Goal: Task Accomplishment & Management: Manage account settings

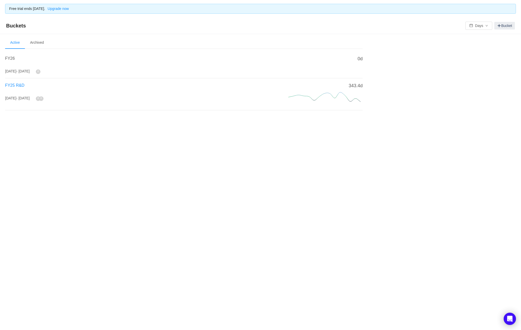
click at [20, 86] on span "FY25 R&D" at bounding box center [14, 85] width 19 height 4
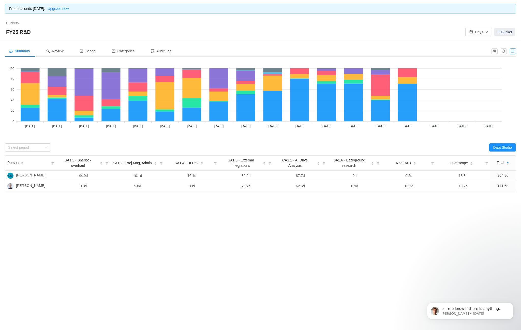
click at [512, 50] on button "button" at bounding box center [513, 51] width 6 height 6
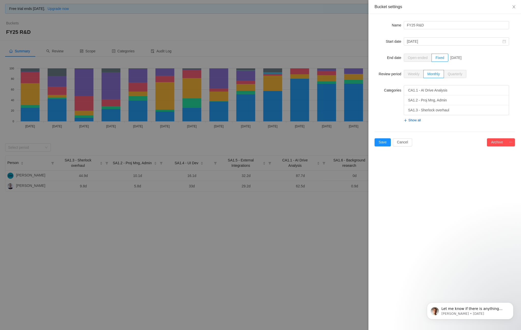
click at [515, 142] on div "Name FY25 R&D Start date July, 2024 End date Open-ended Fixed December, 2025 Re…" at bounding box center [444, 83] width 152 height 139
click at [399, 143] on button "Cancel" at bounding box center [402, 142] width 19 height 8
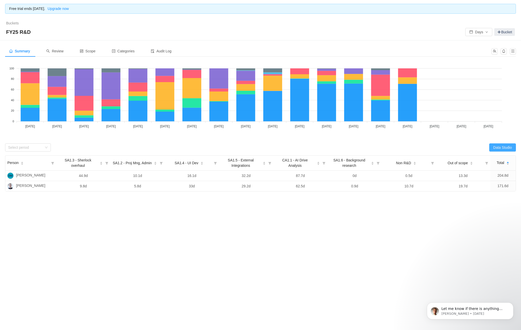
click at [502, 148] on button "Data Studio" at bounding box center [502, 147] width 27 height 8
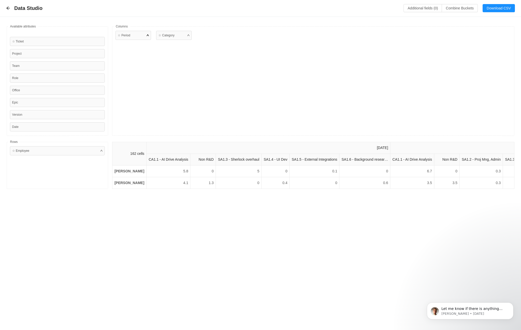
click at [144, 38] on div "☆ Period" at bounding box center [133, 35] width 36 height 9
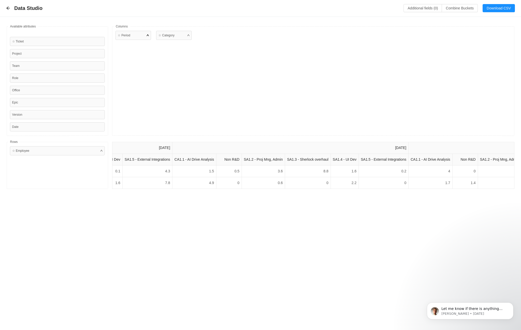
click at [151, 35] on div "☆ Period" at bounding box center [134, 81] width 38 height 101
drag, startPoint x: 148, startPoint y: 35, endPoint x: 151, endPoint y: 37, distance: 3.1
click at [148, 35] on div at bounding box center [148, 35] width 2 height 5
click at [139, 35] on div "☆ Period" at bounding box center [133, 35] width 36 height 9
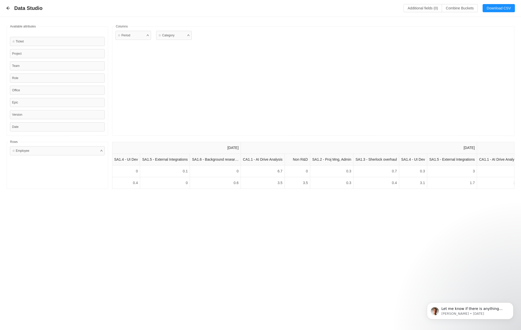
scroll to position [0, 0]
click at [176, 39] on div "☆ Category" at bounding box center [174, 35] width 36 height 9
click at [185, 36] on div "☆ Category" at bounding box center [174, 35] width 36 height 9
click at [452, 9] on button "Combine Buckets (0)" at bounding box center [459, 8] width 36 height 8
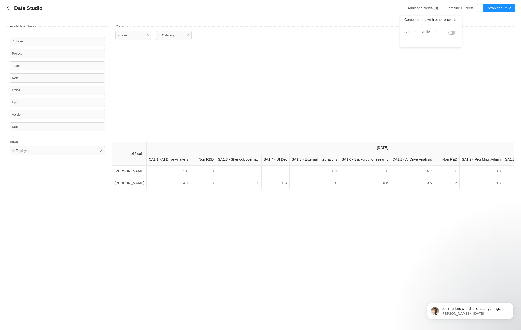
click at [453, 31] on button "button" at bounding box center [451, 32] width 7 height 4
click at [399, 105] on div "☆ Period ☆ Category" at bounding box center [313, 80] width 402 height 109
click at [7, 8] on icon "icon: arrow-left" at bounding box center [7, 8] width 3 height 3
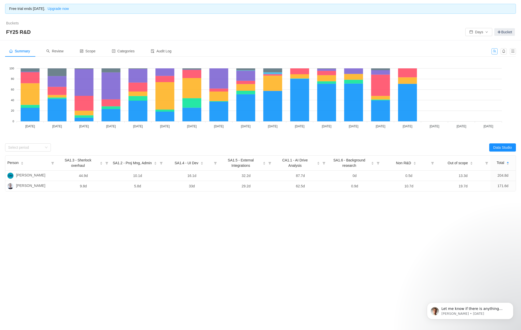
click at [495, 50] on button "button" at bounding box center [494, 51] width 6 height 6
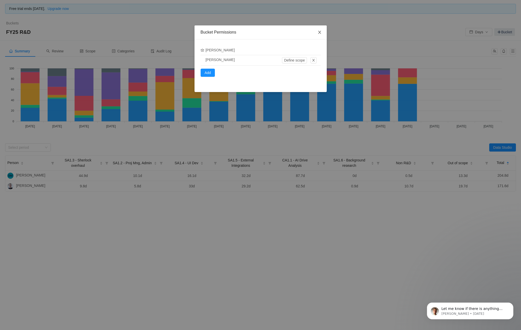
click at [320, 32] on icon "icon: close" at bounding box center [319, 32] width 4 height 4
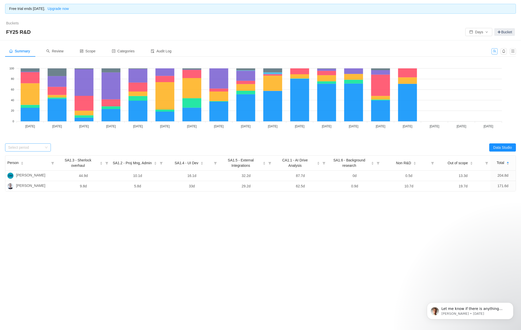
click at [23, 149] on div "Select period" at bounding box center [25, 147] width 34 height 5
click at [20, 157] on li "[DATE]" at bounding box center [28, 158] width 46 height 8
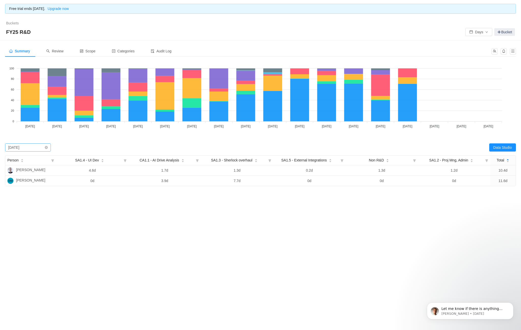
click at [40, 146] on div "Select period [DATE]" at bounding box center [26, 148] width 36 height 8
click at [40, 146] on input at bounding box center [26, 148] width 36 height 8
click at [267, 213] on div "Summary Review Scope Categories Audit Log Looks too empty? Make sure scope has …" at bounding box center [260, 135] width 521 height 191
click at [30, 146] on div "Select period July 2024" at bounding box center [26, 148] width 36 height 8
click at [26, 166] on li "August 2024" at bounding box center [28, 166] width 46 height 8
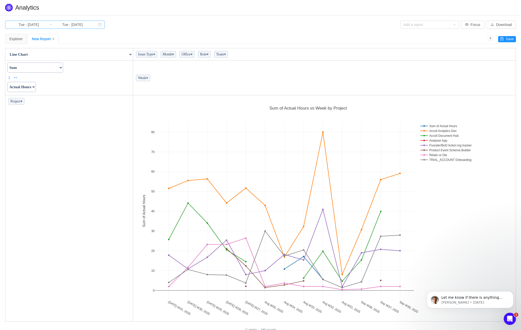
click at [43, 23] on input "Tue - Jul 01, 2025" at bounding box center [28, 25] width 41 height 6
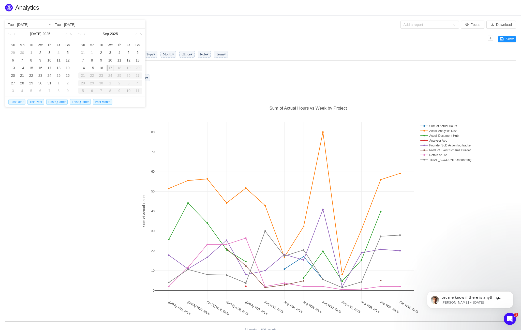
click at [12, 102] on span "Past Year" at bounding box center [16, 102] width 17 height 6
type input "Mon - Jan 01, 2024"
type input "Tue - Dec 31, 2024"
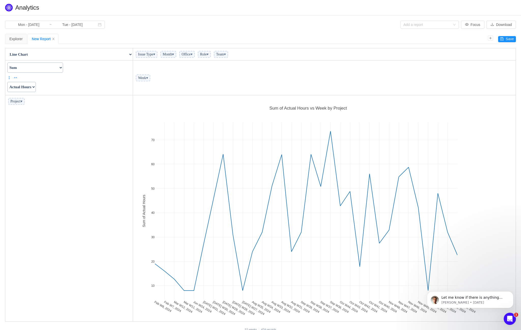
click at [157, 57] on span "Issue Type ▾" at bounding box center [147, 54] width 22 height 7
click at [195, 55] on span "Office ▾" at bounding box center [187, 54] width 16 height 7
click at [228, 55] on span "Team ▾" at bounding box center [221, 54] width 14 height 7
click at [63, 66] on select "Count Count Unique Values List Unique Values Sum Integer Sum Average Median Sam…" at bounding box center [35, 67] width 56 height 10
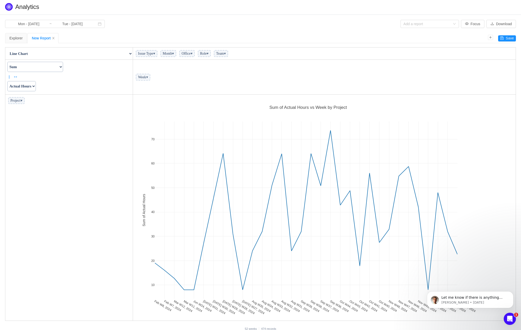
click at [30, 85] on select "Actual Hours Issue Key Issue Type Team Office Role Cycle Time Person Week Month" at bounding box center [21, 86] width 28 height 10
click at [17, 39] on div "Explorer" at bounding box center [15, 38] width 13 height 10
click at [34, 38] on div "New Report" at bounding box center [43, 38] width 22 height 10
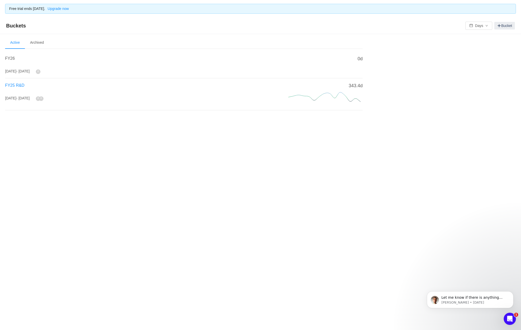
click at [22, 85] on span "FY25 R&D" at bounding box center [14, 85] width 19 height 4
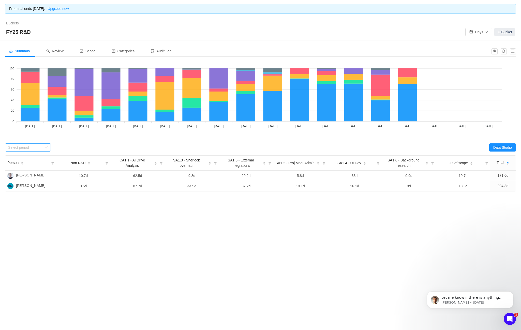
click at [35, 146] on div "Select period" at bounding box center [25, 147] width 34 height 5
click at [118, 147] on div "Select period" at bounding box center [132, 147] width 255 height 8
click at [45, 147] on icon "icon: down" at bounding box center [46, 148] width 3 height 2
drag, startPoint x: 185, startPoint y: 246, endPoint x: 197, endPoint y: 236, distance: 16.2
click at [185, 246] on div "Free trial ends in 7 days. Upgrade now Buckets / / FY25 R&D Days Bucket Summary…" at bounding box center [260, 165] width 521 height 330
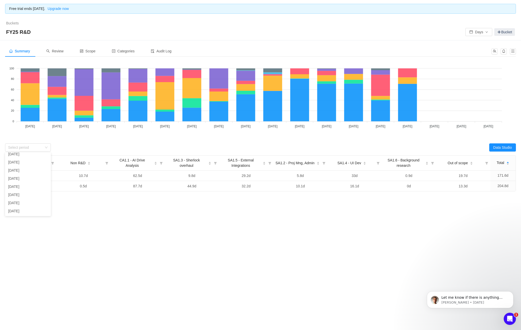
scroll to position [1, 0]
click at [21, 150] on div "Select period" at bounding box center [26, 148] width 36 height 8
click at [24, 158] on li "[DATE]" at bounding box center [28, 156] width 46 height 8
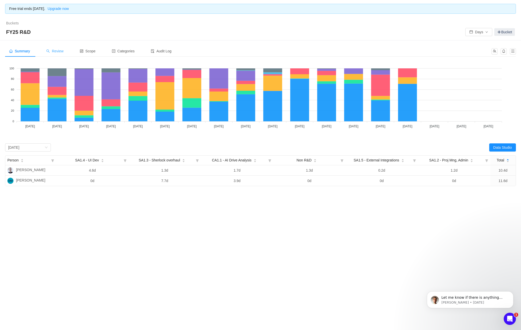
click at [60, 52] on span "Review" at bounding box center [54, 51] width 17 height 4
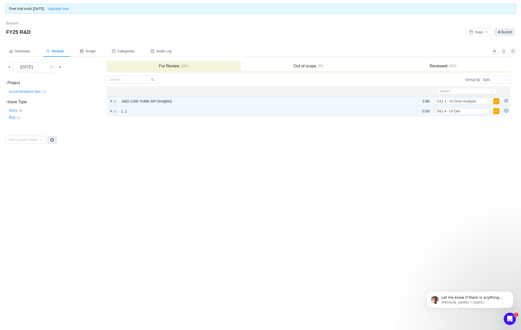
click at [438, 66] on h3 "Reviewed 82%" at bounding box center [443, 66] width 130 height 5
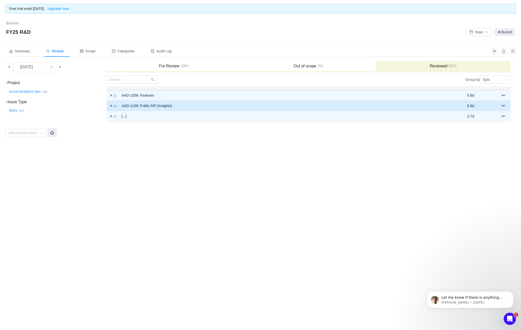
click at [109, 104] on span "expand" at bounding box center [111, 106] width 4 height 4
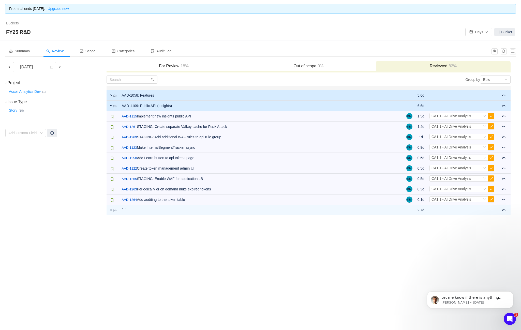
click at [112, 95] on span "expand" at bounding box center [111, 95] width 4 height 4
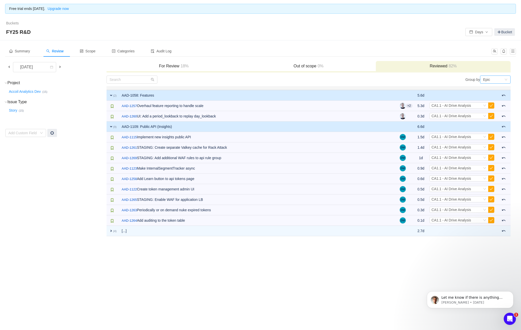
click at [487, 76] on div "Epic" at bounding box center [486, 80] width 7 height 8
click at [491, 90] on li "Project" at bounding box center [495, 90] width 30 height 8
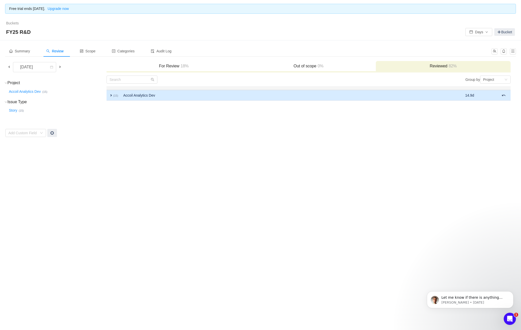
click at [117, 96] on small "(15)" at bounding box center [115, 95] width 5 height 3
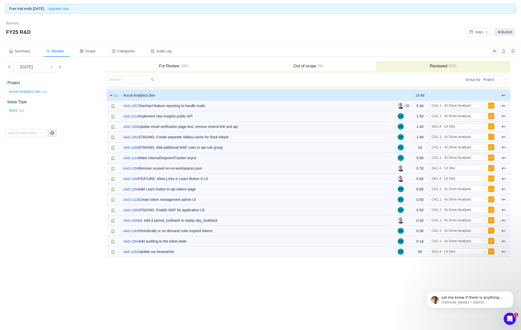
click at [117, 96] on small "(15)" at bounding box center [115, 95] width 5 height 3
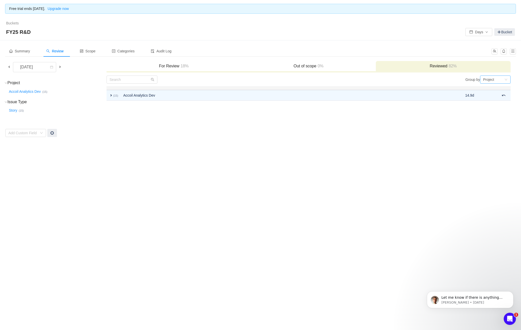
click at [508, 79] on div "Project" at bounding box center [495, 79] width 30 height 8
click at [491, 98] on li "Epic" at bounding box center [495, 98] width 30 height 8
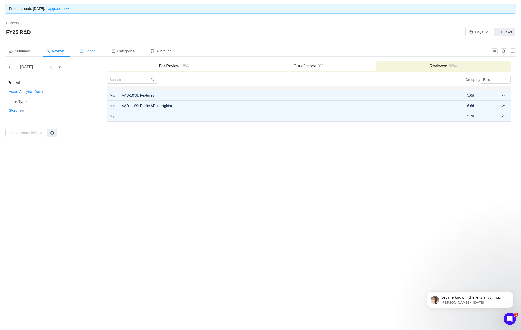
click at [97, 54] on div "Scope" at bounding box center [88, 50] width 24 height 11
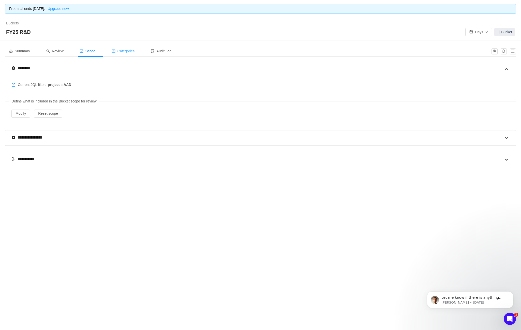
click at [121, 52] on span "Categories" at bounding box center [123, 51] width 23 height 4
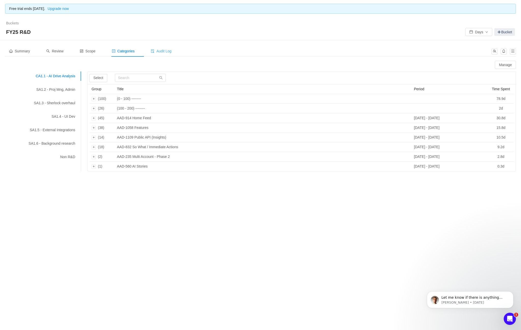
click at [165, 52] on span "Audit Log" at bounding box center [161, 51] width 21 height 4
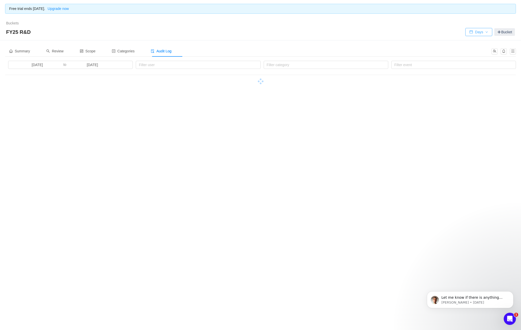
click at [472, 30] on button "Days" at bounding box center [478, 32] width 27 height 8
click at [281, 49] on div "Summary Review Scope Categories Audit Log" at bounding box center [246, 50] width 483 height 11
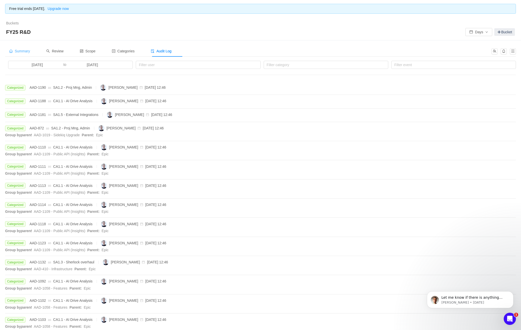
click at [19, 50] on span "Summary" at bounding box center [19, 51] width 21 height 4
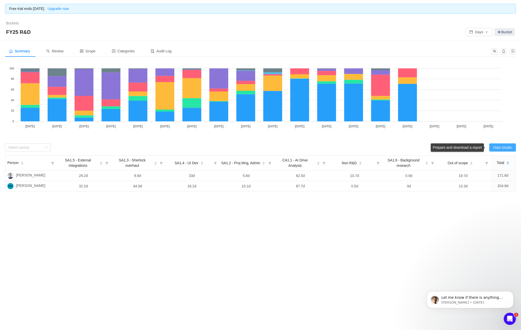
click at [499, 148] on button "Data Studio" at bounding box center [502, 147] width 27 height 8
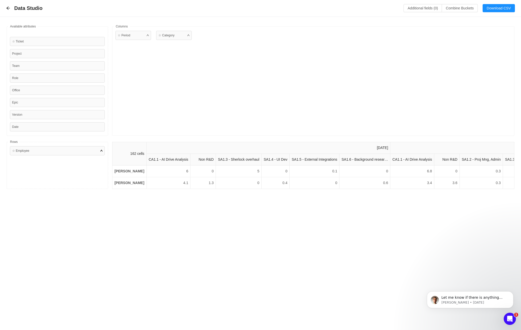
click at [73, 153] on div "☆ Employee" at bounding box center [57, 150] width 95 height 9
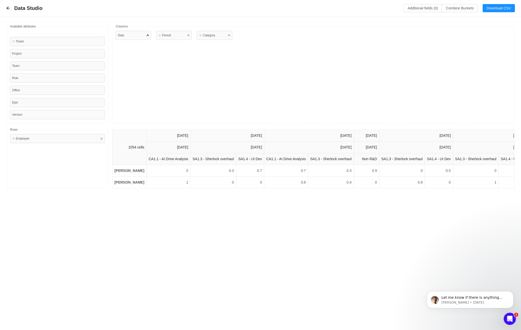
click at [150, 37] on div "Date" at bounding box center [133, 35] width 36 height 9
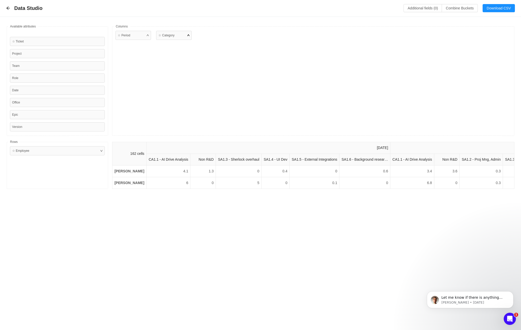
click at [173, 35] on div "☆ Category" at bounding box center [166, 35] width 16 height 5
click at [492, 8] on button "Download CSV" at bounding box center [498, 8] width 32 height 8
click at [7, 8] on icon "icon: arrow-left" at bounding box center [7, 8] width 3 height 3
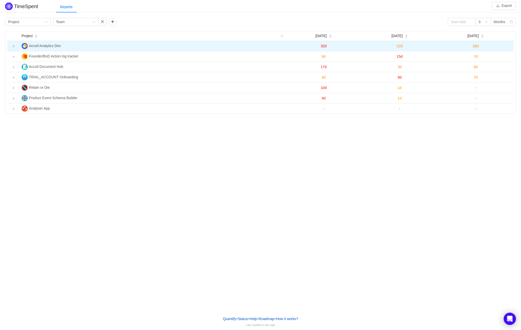
click at [14, 46] on icon "icon: right" at bounding box center [13, 46] width 3 height 3
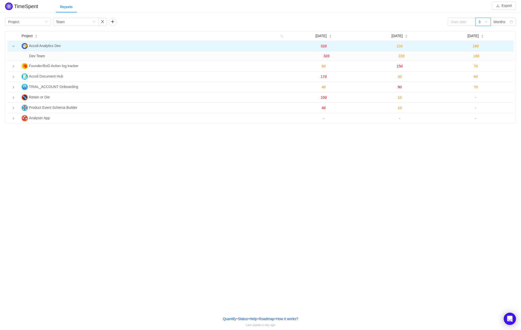
click at [486, 22] on icon "icon: down" at bounding box center [486, 22] width 3 height 2
click at [482, 56] on li "12" at bounding box center [482, 56] width 15 height 8
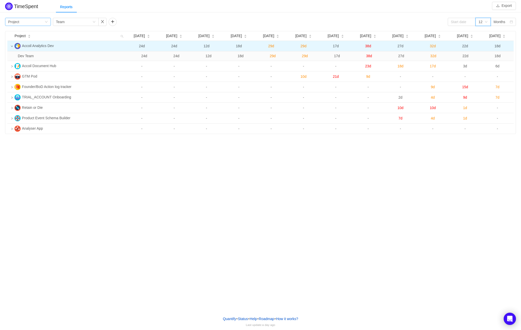
click at [32, 23] on div "Group by Project" at bounding box center [26, 22] width 36 height 8
click at [22, 47] on li "Program" at bounding box center [28, 48] width 46 height 8
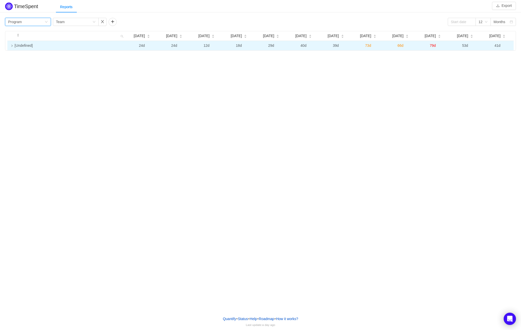
click at [12, 45] on icon "icon: right" at bounding box center [12, 45] width 3 height 3
click at [75, 21] on div "Group by Team" at bounding box center [74, 22] width 36 height 8
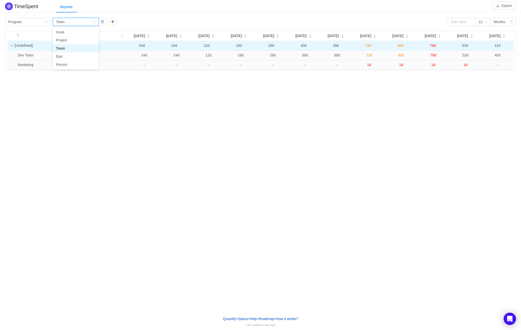
click at [204, 20] on div "Group by Program Group by Team 12 Months" at bounding box center [260, 22] width 511 height 8
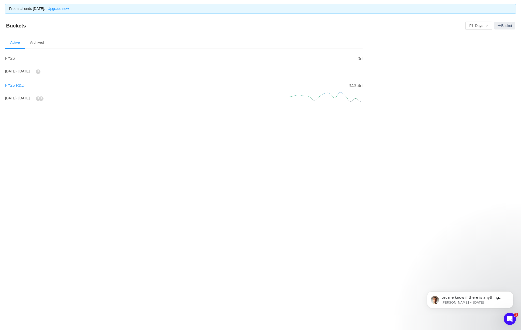
click at [19, 85] on span "FY25 R&D" at bounding box center [14, 85] width 19 height 4
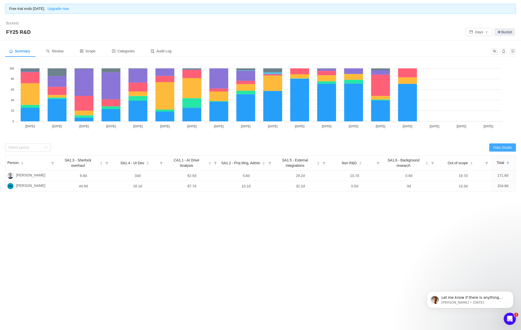
click at [507, 147] on button "Data Studio" at bounding box center [502, 147] width 27 height 8
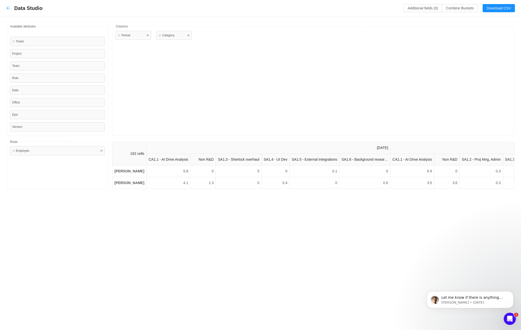
click at [10, 7] on icon "icon: arrow-left" at bounding box center [8, 8] width 4 height 4
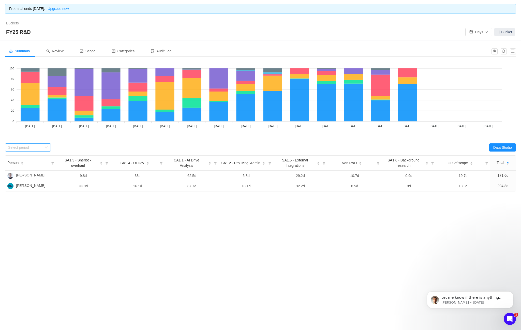
click at [37, 149] on div "Select period" at bounding box center [25, 147] width 34 height 5
click at [33, 159] on li "[DATE]" at bounding box center [28, 158] width 46 height 8
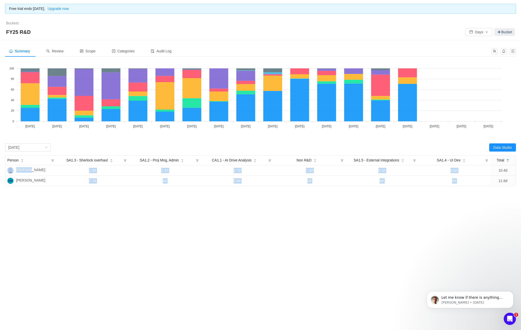
drag, startPoint x: 440, startPoint y: 170, endPoint x: 76, endPoint y: 192, distance: 364.9
click at [44, 177] on div "Summary Review Scope Categories Audit Log Looks too empty? Make sure scope has …" at bounding box center [260, 135] width 521 height 191
click at [256, 251] on div "Free trial ends in 7 days. Upgrade now Buckets / / FY25 R&D Days Bucket Summary…" at bounding box center [260, 165] width 521 height 330
click at [459, 301] on p "George • 1w ago" at bounding box center [474, 302] width 66 height 5
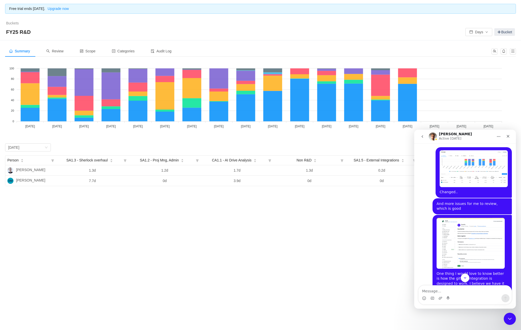
scroll to position [588, 0]
click at [422, 136] on icon "go back" at bounding box center [422, 136] width 2 height 3
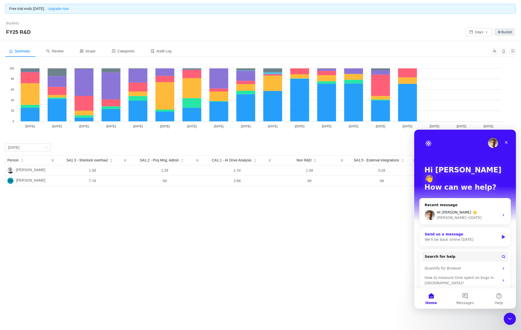
click at [462, 232] on div "Send us a message" at bounding box center [461, 234] width 74 height 5
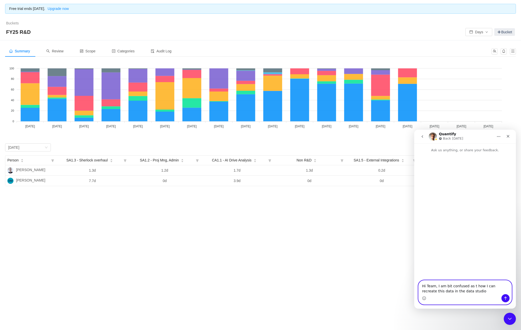
type textarea "Hi Team, I am bit confused as t how I can recreate this data in the data studio"
click at [510, 317] on icon "Close Intercom Messenger" at bounding box center [509, 318] width 4 height 2
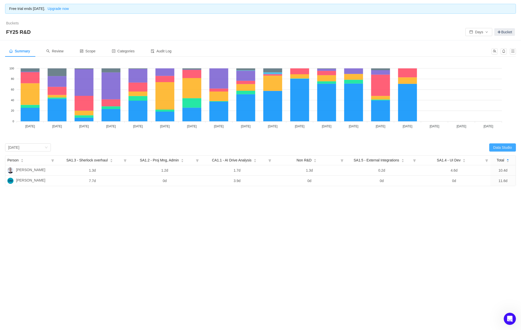
click at [505, 147] on button "Data Studio" at bounding box center [502, 147] width 27 height 8
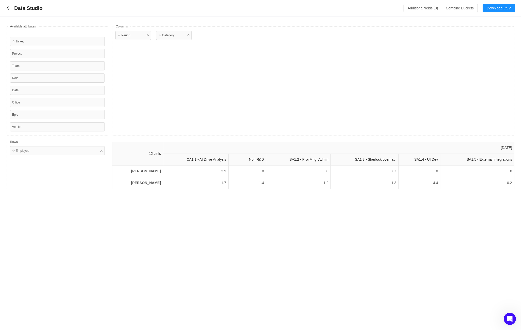
click at [412, 216] on div "Data Studio Additional fields (0) Combine Buckets (0) Download CSV Available fi…" at bounding box center [260, 165] width 521 height 330
click at [142, 38] on div "☆ Period" at bounding box center [133, 35] width 36 height 9
click at [145, 36] on div "☆ Period" at bounding box center [133, 35] width 36 height 9
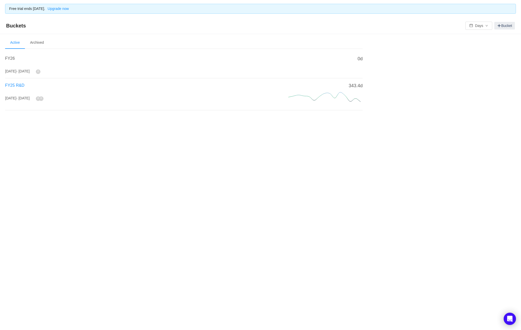
click at [20, 86] on span "FY25 R&D" at bounding box center [14, 85] width 19 height 4
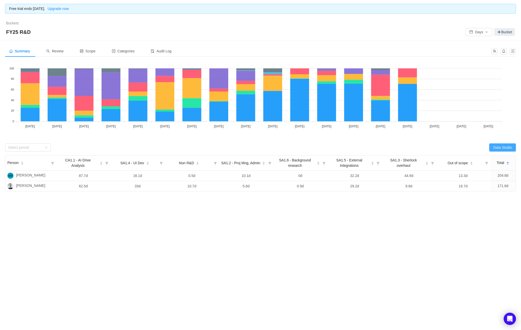
click at [493, 145] on button "Data Studio" at bounding box center [502, 147] width 27 height 8
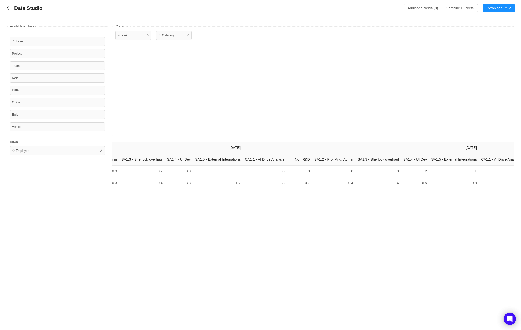
scroll to position [0, 385]
click at [143, 38] on div "☆ Period" at bounding box center [133, 35] width 36 height 9
click at [143, 33] on div "☆ Period" at bounding box center [133, 35] width 36 height 9
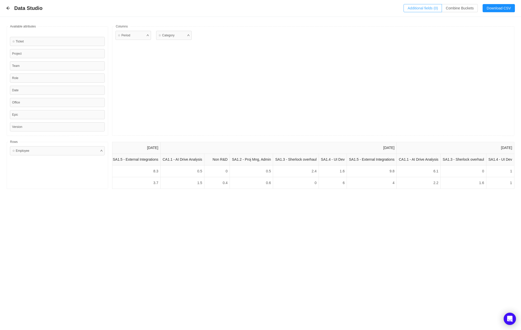
click at [421, 7] on button "Additional fields (0)" at bounding box center [422, 8] width 38 height 8
click at [395, 31] on div "Select a field" at bounding box center [376, 30] width 81 height 5
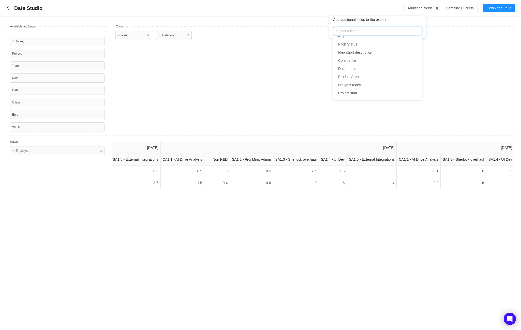
scroll to position [1437, 0]
click at [486, 94] on div "☆ Period ☆ Category" at bounding box center [313, 80] width 402 height 109
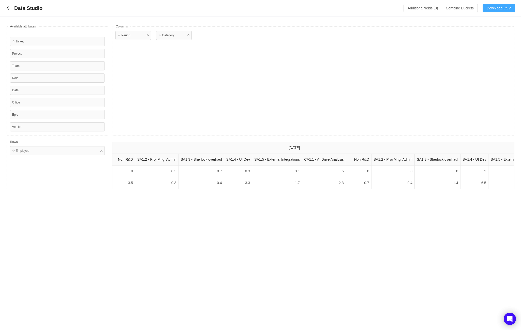
scroll to position [0, 289]
click at [505, 5] on button "Download CSV" at bounding box center [498, 8] width 32 height 8
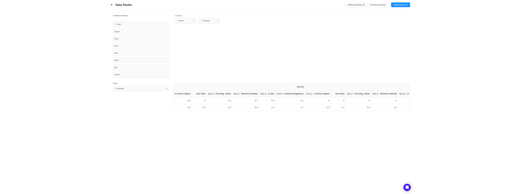
scroll to position [0, 292]
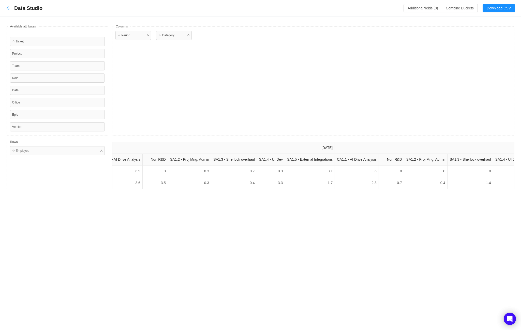
click at [9, 9] on icon "icon: arrow-left" at bounding box center [8, 8] width 4 height 4
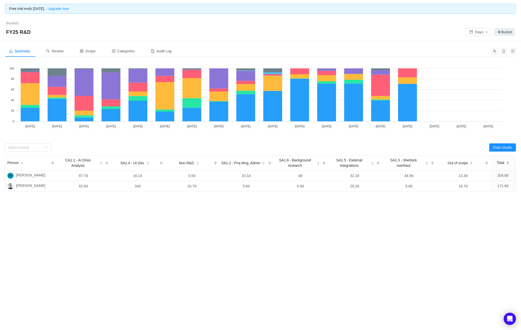
drag, startPoint x: 6, startPoint y: 155, endPoint x: 494, endPoint y: 196, distance: 489.7
click at [494, 196] on div "Summary Review Scope Categories Audit Log Looks too empty? Make sure scope has …" at bounding box center [260, 138] width 521 height 197
click at [33, 143] on div "Select period" at bounding box center [28, 147] width 46 height 8
click at [31, 158] on li "[DATE]" at bounding box center [28, 158] width 46 height 8
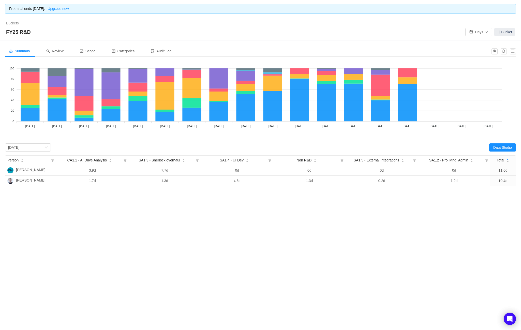
click at [175, 211] on div "Summary Review Scope Categories Audit Log Looks too empty? Make sure scope has …" at bounding box center [260, 135] width 521 height 191
click at [31, 148] on div "Select period [DATE]" at bounding box center [26, 148] width 36 height 8
click at [22, 162] on li "[DATE]" at bounding box center [28, 166] width 46 height 8
click at [19, 147] on div "[DATE]" at bounding box center [13, 148] width 11 height 8
click at [26, 176] on li "[DATE]" at bounding box center [28, 174] width 46 height 8
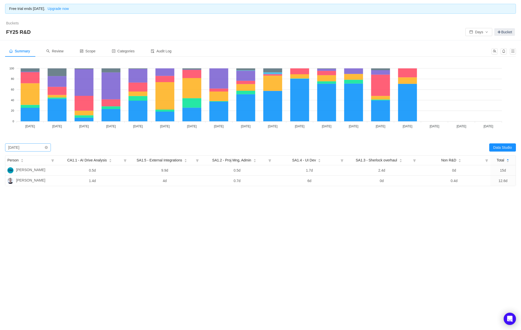
click at [38, 149] on div "Select period [DATE]" at bounding box center [26, 148] width 36 height 8
click at [30, 181] on li "[DATE]" at bounding box center [28, 182] width 46 height 8
click at [19, 148] on div "[DATE]" at bounding box center [13, 148] width 11 height 8
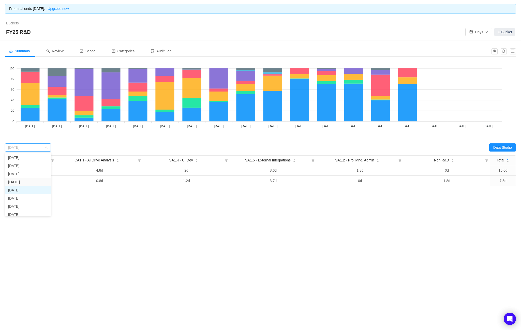
click at [35, 192] on li "[DATE]" at bounding box center [28, 190] width 46 height 8
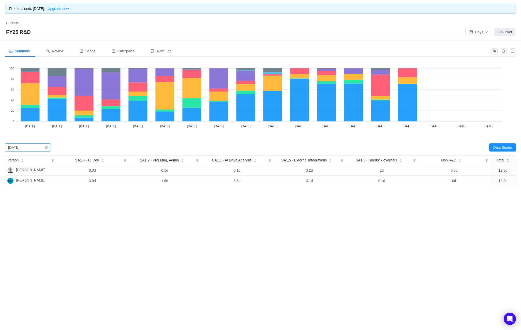
click at [19, 146] on div "[DATE]" at bounding box center [13, 148] width 11 height 8
click at [30, 198] on li "[DATE]" at bounding box center [28, 198] width 46 height 8
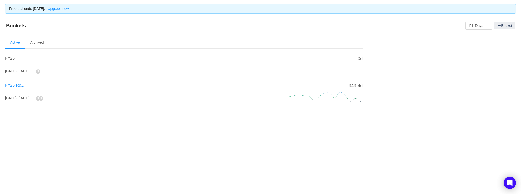
click at [17, 86] on span "FY25 R&D" at bounding box center [14, 85] width 19 height 4
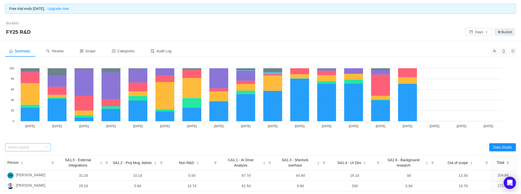
click at [31, 147] on div "Select period" at bounding box center [25, 147] width 34 height 5
click at [26, 157] on li "[DATE]" at bounding box center [28, 158] width 46 height 8
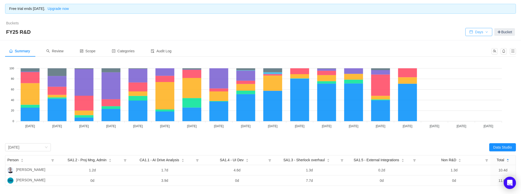
click at [486, 35] on button "Days" at bounding box center [478, 32] width 27 height 8
click at [474, 50] on li "Hours" at bounding box center [477, 50] width 27 height 8
click at [480, 37] on div "Buckets / / FY25 R&D Hours Bucket" at bounding box center [260, 29] width 521 height 23
click at [480, 34] on button "Hours" at bounding box center [478, 32] width 28 height 8
click at [477, 40] on li "Days" at bounding box center [476, 42] width 29 height 8
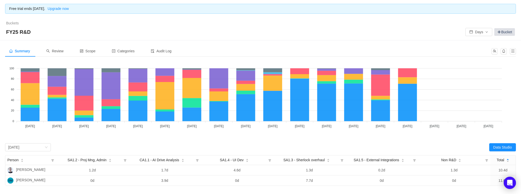
click at [496, 29] on link "Bucket" at bounding box center [504, 32] width 21 height 8
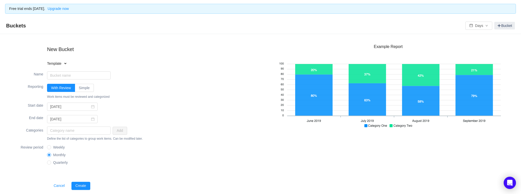
click at [501, 35] on div "New Bucket Template Existing bucket Name Reporting With Review Simple Reporting…" at bounding box center [260, 118] width 521 height 168
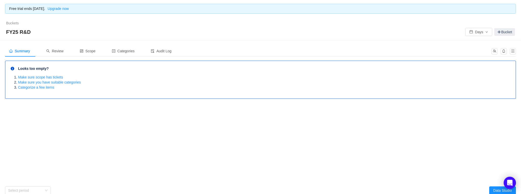
click at [11, 22] on link "Buckets" at bounding box center [12, 23] width 13 height 4
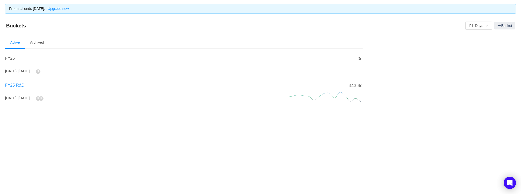
click at [11, 86] on span "FY25 R&D" at bounding box center [14, 85] width 19 height 4
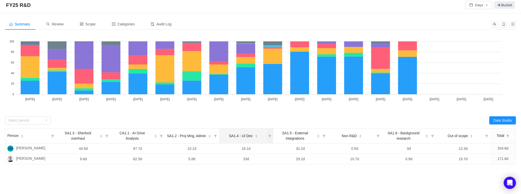
scroll to position [28, 0]
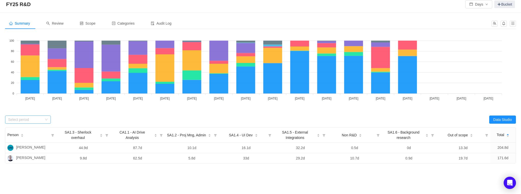
click at [38, 119] on div "Select period" at bounding box center [25, 119] width 34 height 5
click at [32, 132] on li "July 2024" at bounding box center [28, 130] width 46 height 8
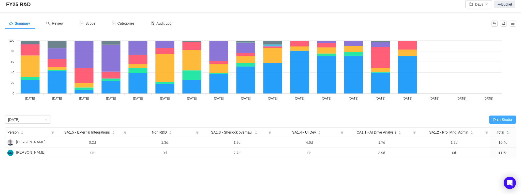
click at [497, 120] on button "Data Studio" at bounding box center [502, 120] width 27 height 8
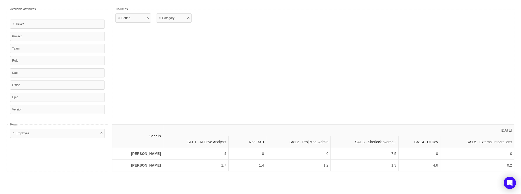
scroll to position [0, 0]
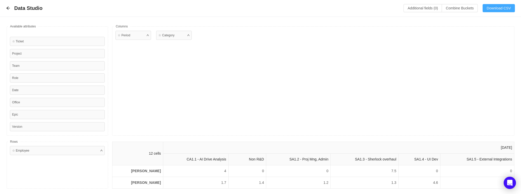
click at [501, 10] on button "Download CSV" at bounding box center [498, 8] width 32 height 8
click at [8, 10] on icon "icon: arrow-left" at bounding box center [7, 8] width 3 height 3
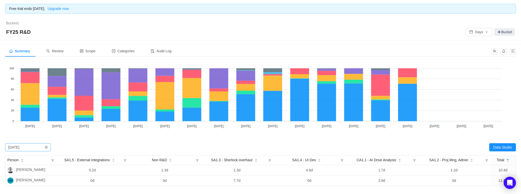
click at [41, 146] on div "Select period July 2024" at bounding box center [26, 148] width 36 height 8
click at [29, 167] on li "August 2024" at bounding box center [28, 166] width 46 height 8
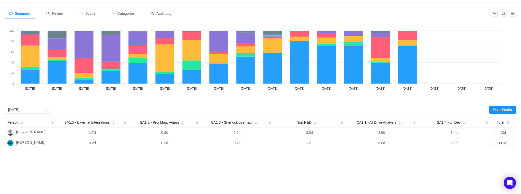
click at [500, 105] on div "Looks too empty? Make sure scope has tickets Make sure you have suitable catego…" at bounding box center [260, 85] width 511 height 125
click at [499, 109] on button "Data Studio" at bounding box center [502, 110] width 27 height 8
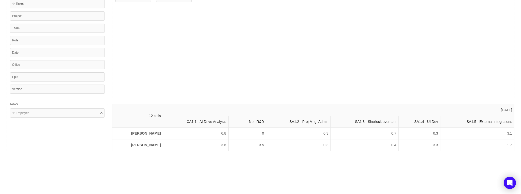
scroll to position [0, 0]
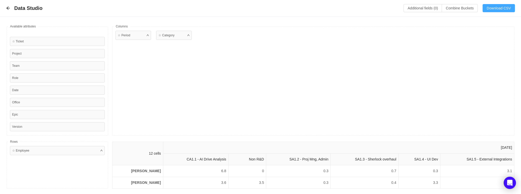
click at [499, 11] on button "Download CSV" at bounding box center [498, 8] width 32 height 8
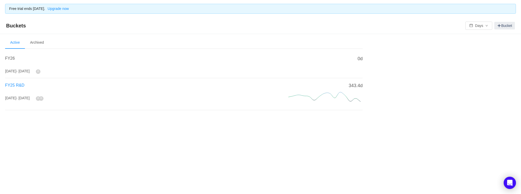
click at [11, 85] on span "FY25 R&D" at bounding box center [14, 85] width 19 height 4
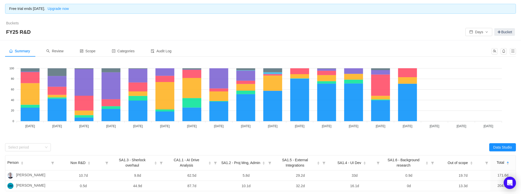
scroll to position [43, 0]
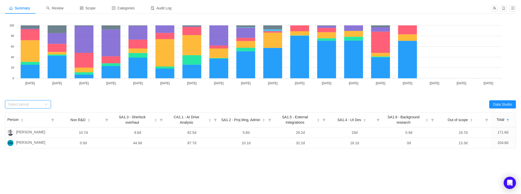
click at [26, 108] on div "Select period" at bounding box center [28, 104] width 46 height 8
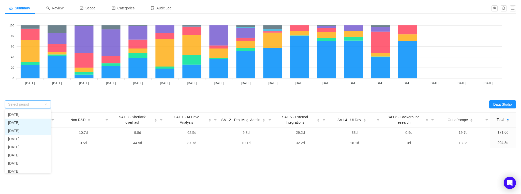
click at [29, 131] on li "[DATE]" at bounding box center [28, 131] width 46 height 8
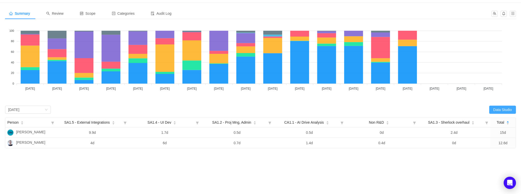
click at [502, 111] on button "Data Studio" at bounding box center [502, 110] width 27 height 8
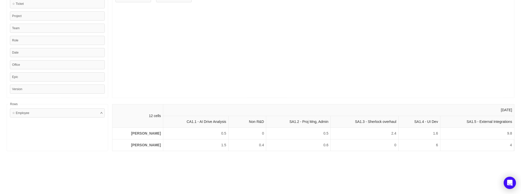
scroll to position [0, 0]
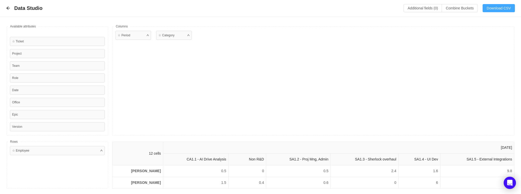
click at [494, 7] on button "Download CSV" at bounding box center [498, 8] width 32 height 8
click at [13, 7] on div "Data Studio Additional fields (0) Combine Buckets (0) Download CSV" at bounding box center [260, 8] width 509 height 8
click at [11, 7] on div "Data Studio Additional fields (0) Combine Buckets (0) Download CSV" at bounding box center [260, 8] width 509 height 8
click at [11, 9] on div "Data Studio Additional fields (0) Combine Buckets (0) Download CSV" at bounding box center [260, 8] width 509 height 8
click at [8, 7] on icon "icon: arrow-left" at bounding box center [8, 8] width 4 height 4
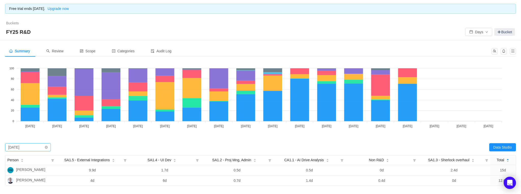
click at [19, 147] on div "[DATE]" at bounding box center [13, 148] width 11 height 8
drag, startPoint x: 28, startPoint y: 180, endPoint x: 30, endPoint y: 180, distance: 2.6
click at [27, 180] on li "[DATE]" at bounding box center [28, 182] width 46 height 8
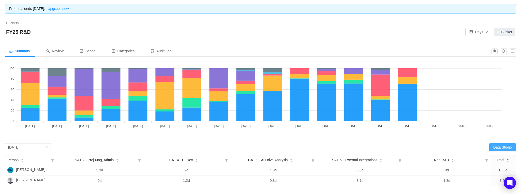
click at [499, 147] on button "Data Studio" at bounding box center [502, 147] width 27 height 8
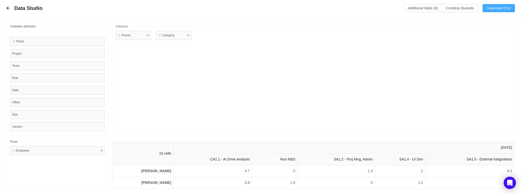
click at [505, 8] on button "Download CSV" at bounding box center [498, 8] width 32 height 8
click at [8, 8] on icon "icon: arrow-left" at bounding box center [8, 8] width 4 height 4
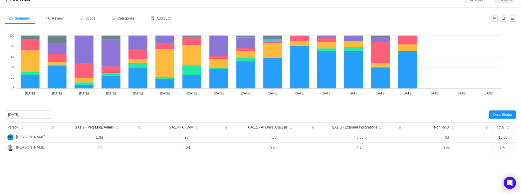
scroll to position [35, 0]
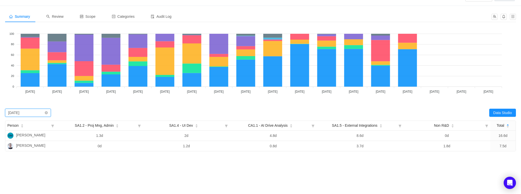
click at [39, 115] on div "Select period October 2024" at bounding box center [26, 113] width 36 height 8
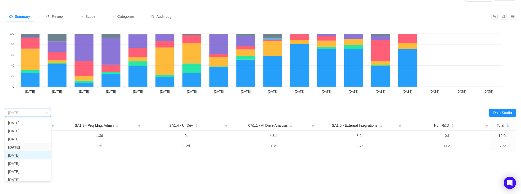
click at [30, 158] on li "[DATE]" at bounding box center [28, 155] width 46 height 8
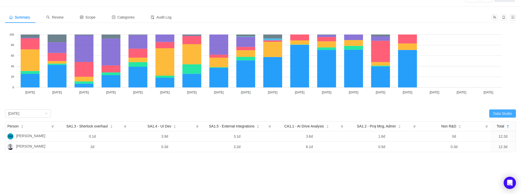
click at [506, 112] on button "Data Studio" at bounding box center [502, 114] width 27 height 8
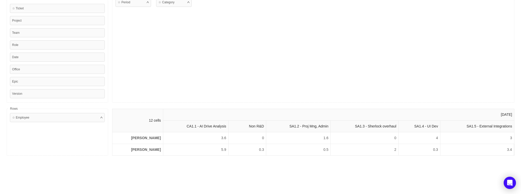
scroll to position [0, 0]
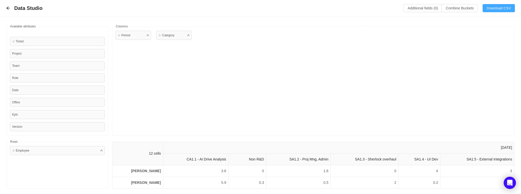
click at [494, 10] on button "Download CSV" at bounding box center [498, 8] width 32 height 8
click at [11, 7] on div "Data Studio Additional fields (0) Combine Buckets (0) Download CSV" at bounding box center [260, 8] width 509 height 8
drag, startPoint x: 8, startPoint y: 7, endPoint x: 25, endPoint y: 21, distance: 22.0
click at [8, 7] on icon "icon: arrow-left" at bounding box center [8, 8] width 4 height 4
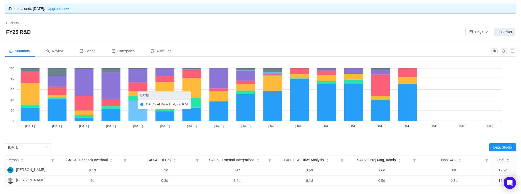
scroll to position [38, 0]
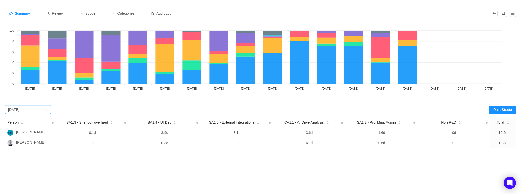
drag, startPoint x: 32, startPoint y: 111, endPoint x: 30, endPoint y: 115, distance: 4.9
click at [19, 111] on div "[DATE]" at bounding box center [13, 110] width 11 height 8
drag, startPoint x: 32, startPoint y: 162, endPoint x: 38, endPoint y: 160, distance: 6.3
click at [32, 161] on li "[DATE]" at bounding box center [28, 161] width 46 height 8
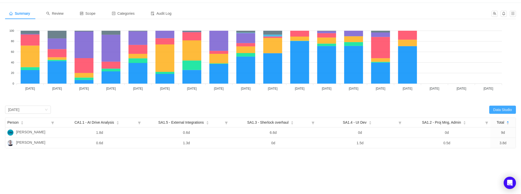
click at [501, 107] on button "Data Studio" at bounding box center [502, 110] width 27 height 8
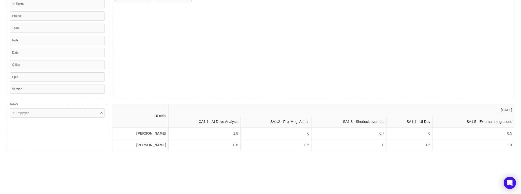
scroll to position [0, 0]
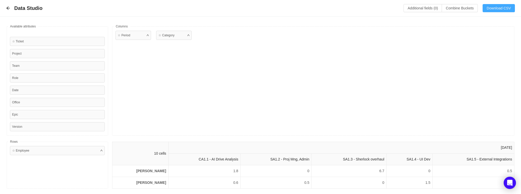
click at [498, 8] on button "Download CSV" at bounding box center [498, 8] width 32 height 8
click at [7, 9] on icon "icon: arrow-left" at bounding box center [8, 8] width 4 height 4
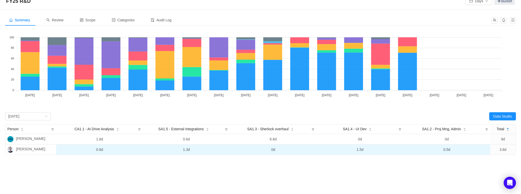
scroll to position [38, 0]
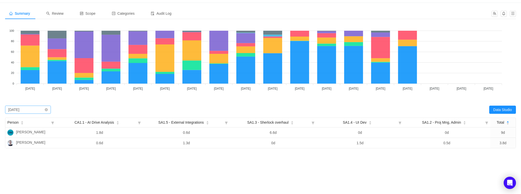
click at [19, 111] on div "[DATE]" at bounding box center [13, 110] width 11 height 8
click at [23, 167] on li "[DATE]" at bounding box center [28, 169] width 46 height 8
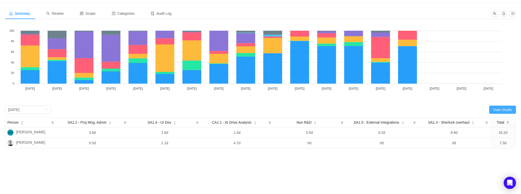
click at [500, 112] on button "Data Studio" at bounding box center [502, 110] width 27 height 8
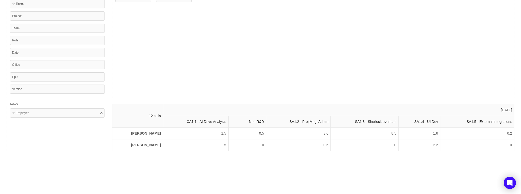
scroll to position [0, 0]
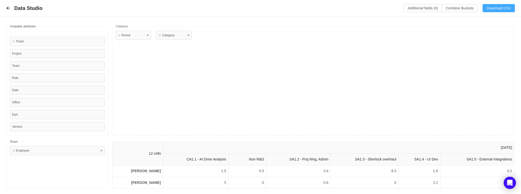
click at [497, 5] on button "Download CSV" at bounding box center [498, 8] width 32 height 8
click at [8, 9] on icon "icon: arrow-left" at bounding box center [7, 8] width 3 height 3
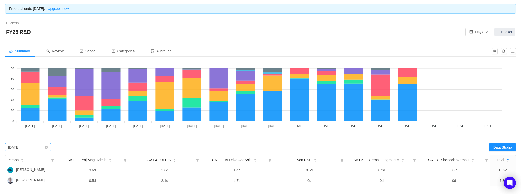
click at [19, 148] on div "[DATE]" at bounding box center [13, 148] width 11 height 8
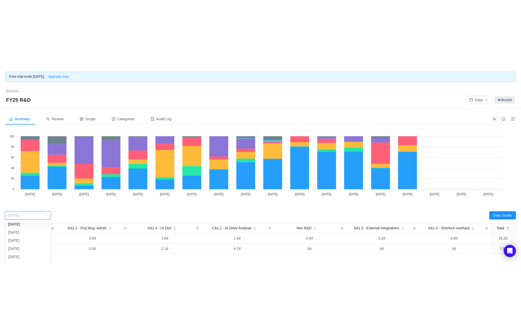
scroll to position [51, 0]
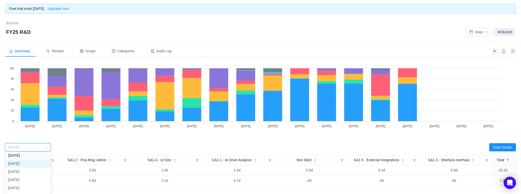
click at [29, 163] on li "[DATE]" at bounding box center [28, 164] width 46 height 8
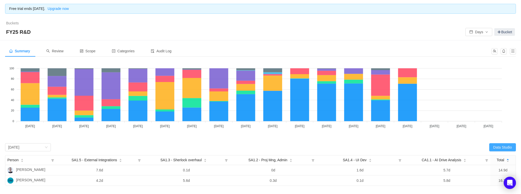
click at [506, 147] on button "Data Studio" at bounding box center [502, 147] width 27 height 8
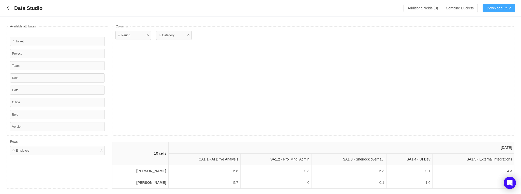
click at [498, 8] on button "Download CSV" at bounding box center [498, 8] width 32 height 8
click at [8, 9] on icon "icon: arrow-left" at bounding box center [8, 8] width 4 height 4
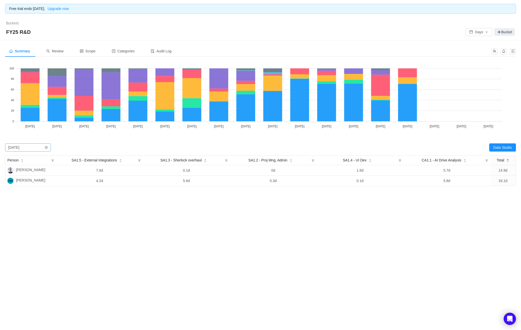
click at [19, 148] on div "[DATE]" at bounding box center [13, 148] width 11 height 8
click at [26, 173] on li "[DATE]" at bounding box center [28, 173] width 46 height 8
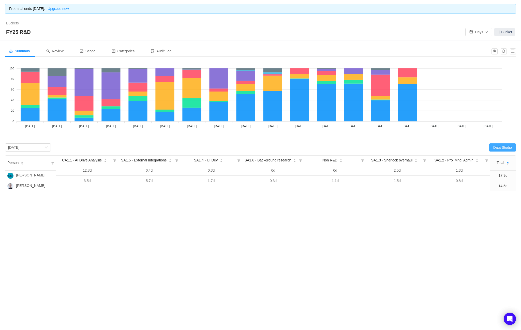
click at [506, 149] on button "Data Studio" at bounding box center [502, 147] width 27 height 8
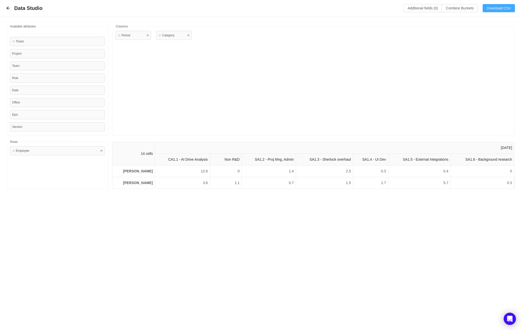
click at [498, 6] on button "Download CSV" at bounding box center [498, 8] width 32 height 8
click at [8, 5] on div "Data Studio Additional fields (0) Combine Buckets (0) Download CSV" at bounding box center [260, 8] width 509 height 8
click at [7, 8] on icon "icon: arrow-left" at bounding box center [7, 8] width 3 height 3
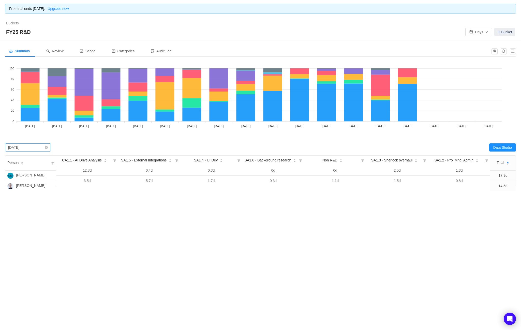
click at [38, 147] on div "Select period March 2025" at bounding box center [26, 148] width 36 height 8
drag, startPoint x: 22, startPoint y: 181, endPoint x: 35, endPoint y: 179, distance: 13.1
click at [23, 181] on li "[DATE]" at bounding box center [28, 181] width 46 height 8
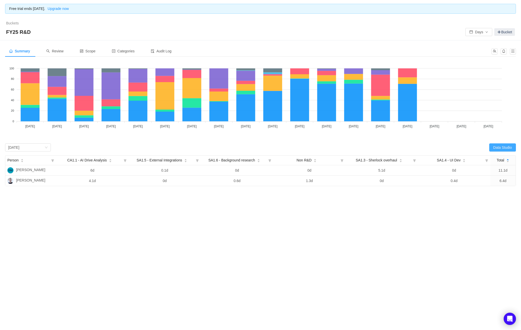
click at [504, 148] on button "Data Studio" at bounding box center [502, 147] width 27 height 8
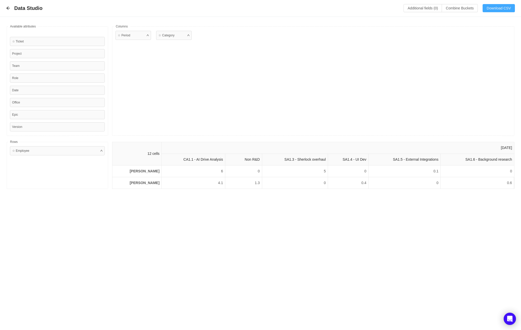
click at [500, 9] on button "Download CSV" at bounding box center [498, 8] width 32 height 8
click at [6, 8] on icon "icon: arrow-left" at bounding box center [7, 8] width 3 height 3
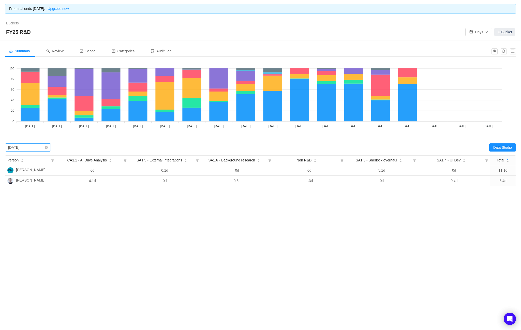
click at [32, 149] on div "Select period April 2025" at bounding box center [26, 148] width 36 height 8
click at [30, 191] on li "[DATE]" at bounding box center [28, 189] width 46 height 8
click at [505, 149] on button "Data Studio" at bounding box center [502, 147] width 27 height 8
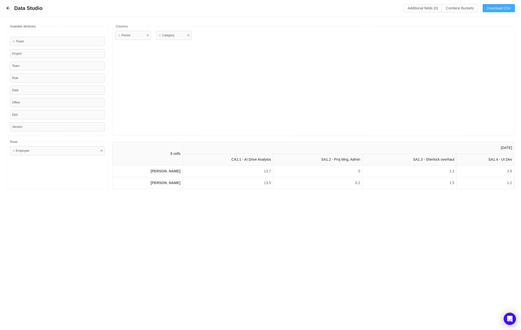
click at [493, 9] on button "Download CSV" at bounding box center [498, 8] width 32 height 8
click at [5, 8] on div "Data Studio Additional fields (0) Combine Buckets (0) Download CSV" at bounding box center [260, 8] width 521 height 17
click at [7, 7] on icon "icon: arrow-left" at bounding box center [8, 8] width 4 height 4
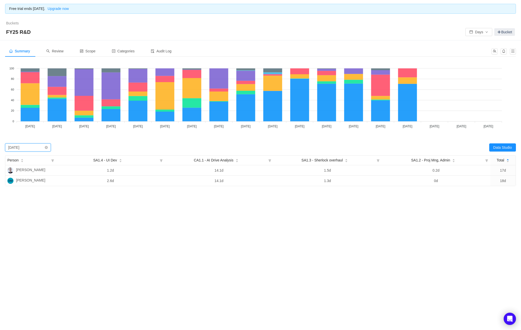
drag, startPoint x: 20, startPoint y: 144, endPoint x: 20, endPoint y: 148, distance: 3.6
click at [19, 144] on div "[DATE]" at bounding box center [13, 148] width 11 height 8
click at [32, 194] on li "[DATE]" at bounding box center [28, 197] width 46 height 8
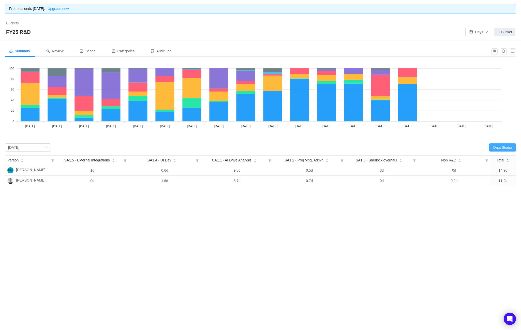
click at [504, 144] on button "Data Studio" at bounding box center [502, 147] width 27 height 8
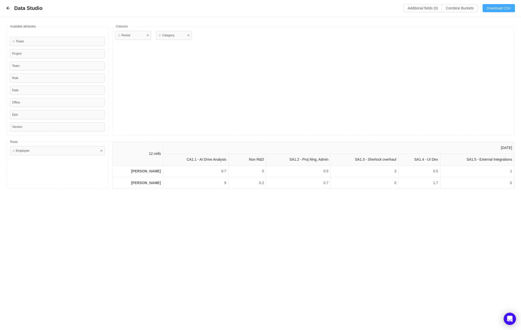
click at [502, 6] on button "Download CSV" at bounding box center [498, 8] width 32 height 8
click at [9, 9] on icon "icon: arrow-left" at bounding box center [8, 8] width 4 height 4
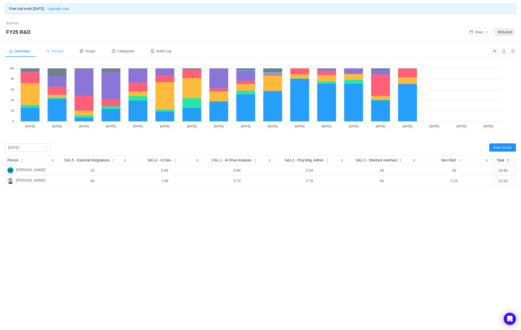
click at [55, 52] on span "Review" at bounding box center [54, 51] width 17 height 4
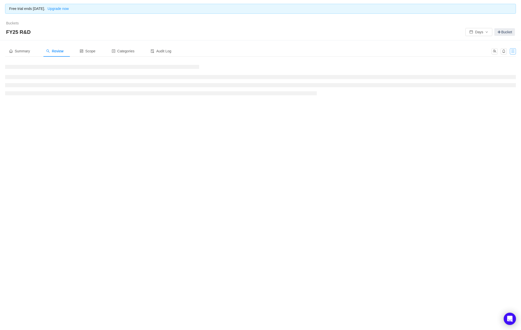
click at [513, 51] on button "button" at bounding box center [513, 51] width 6 height 6
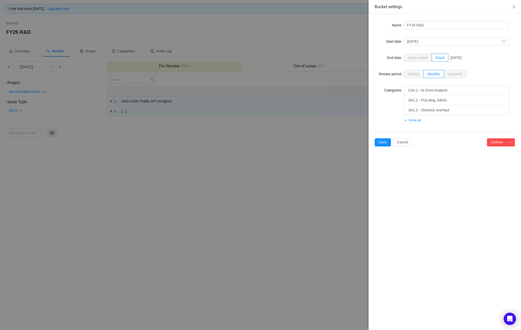
click at [418, 118] on span "Show all" at bounding box center [412, 120] width 17 height 10
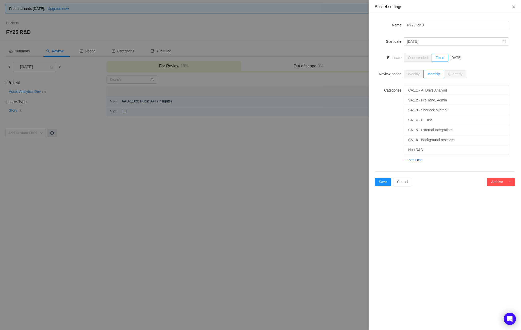
click at [447, 131] on h4 "SA1.5 - External Integrations" at bounding box center [456, 130] width 97 height 6
click at [450, 129] on h4 "SA1.5 - External Integrations" at bounding box center [456, 130] width 97 height 6
click at [408, 182] on button "Cancel" at bounding box center [402, 182] width 19 height 8
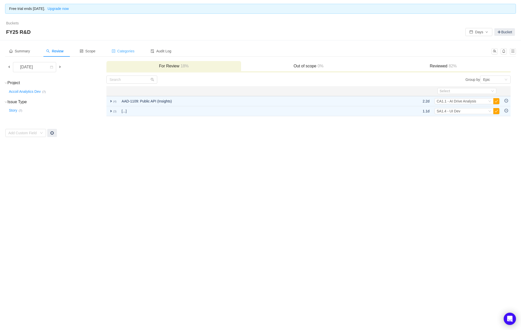
click at [119, 48] on div "Categories" at bounding box center [123, 50] width 31 height 11
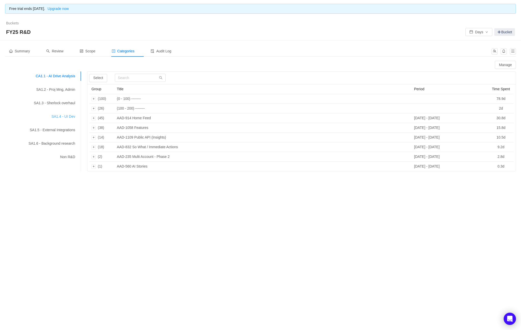
click at [62, 117] on div "SA1.4 - UI Dev" at bounding box center [43, 116] width 76 height 9
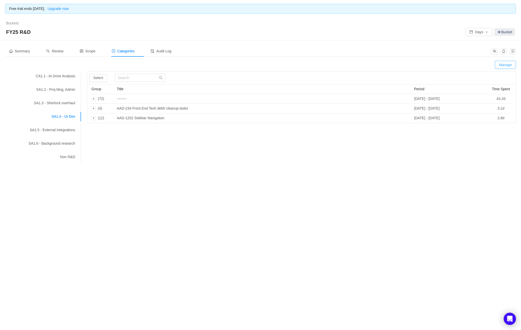
click at [509, 66] on button "Manage" at bounding box center [505, 65] width 21 height 8
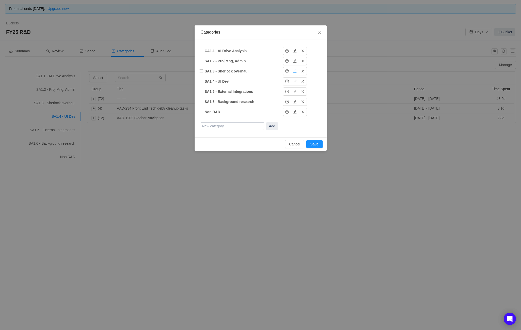
click at [295, 71] on button "button" at bounding box center [295, 71] width 8 height 8
drag, startPoint x: 257, startPoint y: 71, endPoint x: 219, endPoint y: 71, distance: 38.4
click at [219, 71] on input "SA1.3 - Sherlock overhaul" at bounding box center [237, 71] width 64 height 8
paste input "Multi-Tenant Data Ingestion & Identity Resolution"
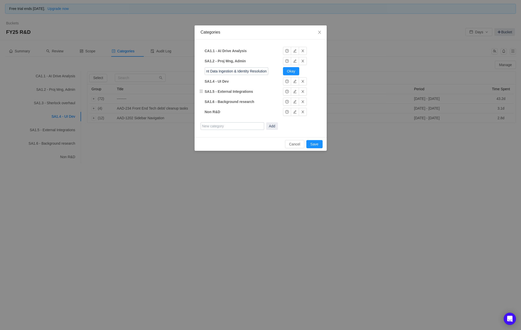
type input "SA1.3 - Multi-Tenant Data Ingestion & Identity Resolution"
click at [266, 86] on td "SA1.5 - External Integrations SA1.5 - External Integrations" at bounding box center [239, 91] width 71 height 10
click at [286, 71] on button "Okay" at bounding box center [291, 71] width 17 height 8
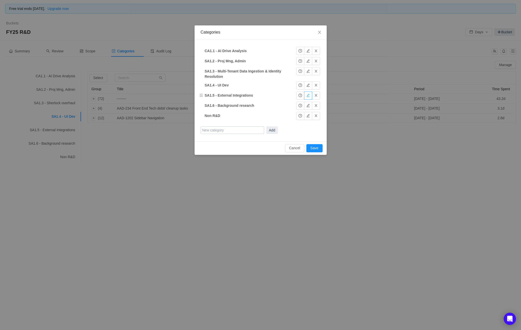
drag, startPoint x: 310, startPoint y: 96, endPoint x: 298, endPoint y: 97, distance: 11.7
click at [310, 96] on button "button" at bounding box center [308, 95] width 8 height 8
click at [241, 97] on input "SA1.5 - External Integrations" at bounding box center [237, 95] width 64 height 8
type input "SA1.5 - 3rd Party External Integrations"
click at [306, 96] on button "Okay" at bounding box center [304, 95] width 17 height 8
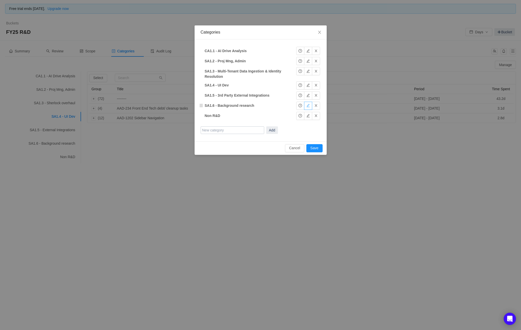
click at [310, 105] on button "button" at bounding box center [308, 106] width 8 height 8
click at [262, 104] on input "SA1.6 - Background research" at bounding box center [237, 106] width 64 height 8
drag, startPoint x: 259, startPoint y: 105, endPoint x: 219, endPoint y: 105, distance: 40.4
click at [219, 105] on input "SA1.6 - Background research" at bounding box center [237, 106] width 64 height 8
paste input "end Infrastructure"
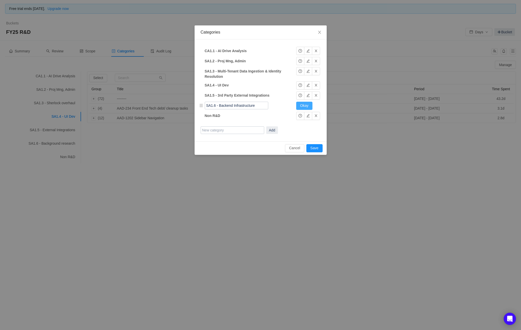
type input "SA1.6 - Backend Infrastructure"
click at [303, 103] on button "Okay" at bounding box center [304, 106] width 17 height 8
click at [246, 130] on input "text" at bounding box center [233, 130] width 64 height 8
paste input "Development of Security Infrastructre"
type input "SA1.7 - Development of Security Infrastructre"
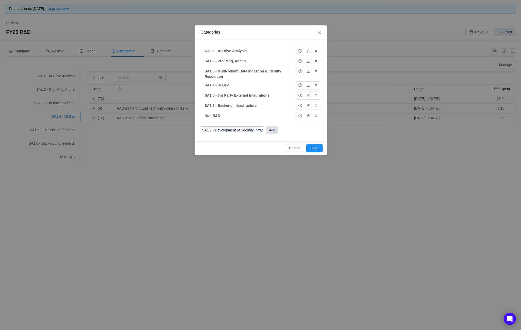
click at [273, 129] on button "Add" at bounding box center [272, 130] width 12 height 8
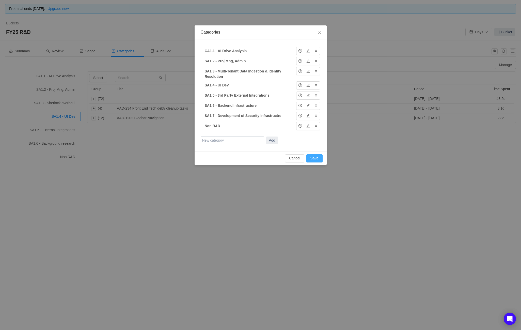
click at [315, 156] on button "Save" at bounding box center [315, 158] width 16 height 8
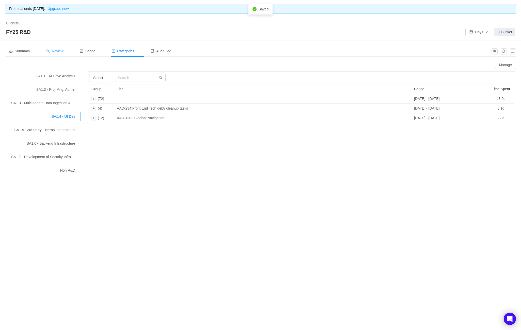
click at [56, 53] on div "Review" at bounding box center [54, 50] width 25 height 11
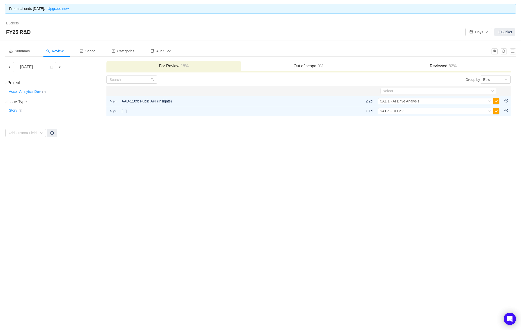
click at [7, 65] on span at bounding box center [9, 67] width 6 height 6
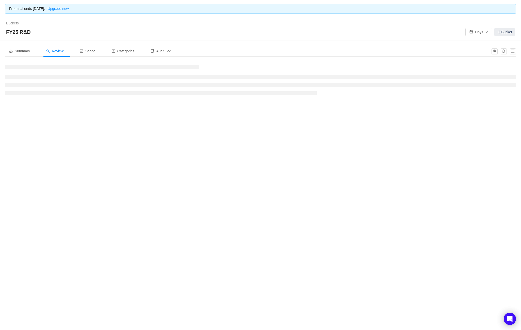
click at [7, 65] on h3 at bounding box center [102, 67] width 194 height 4
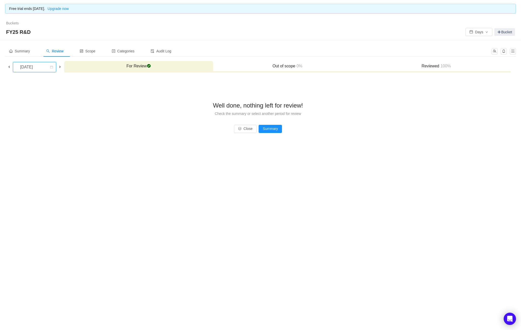
click at [36, 67] on div "[DATE]" at bounding box center [27, 67] width 22 height 10
click at [37, 119] on li "[DATE]" at bounding box center [34, 118] width 43 height 8
click at [435, 68] on h3 "Reviewed 100%" at bounding box center [436, 66] width 144 height 5
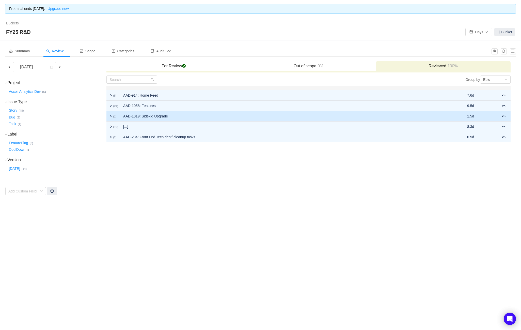
click at [112, 115] on span "expand" at bounding box center [111, 116] width 4 height 4
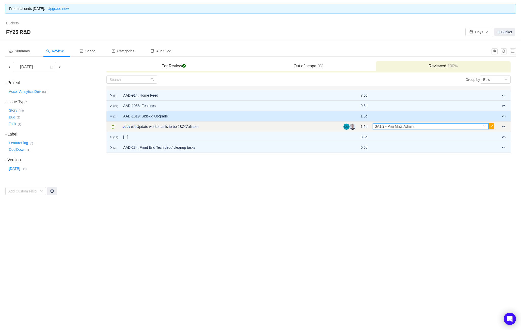
click at [421, 126] on div "Select SA1.2 - Proj Mng, Admin" at bounding box center [429, 127] width 108 height 6
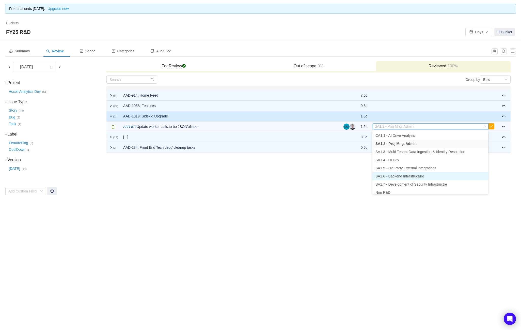
click at [424, 177] on span "SA1.6 - Backend Infrastructure" at bounding box center [400, 176] width 49 height 4
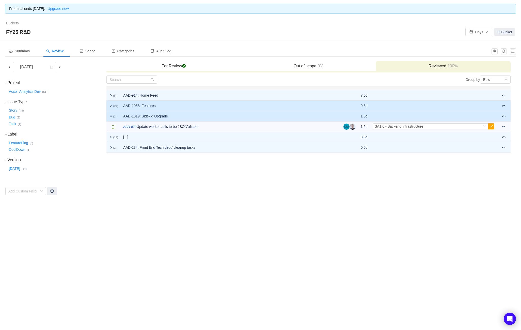
click at [108, 102] on td "expand (24)" at bounding box center [113, 106] width 14 height 10
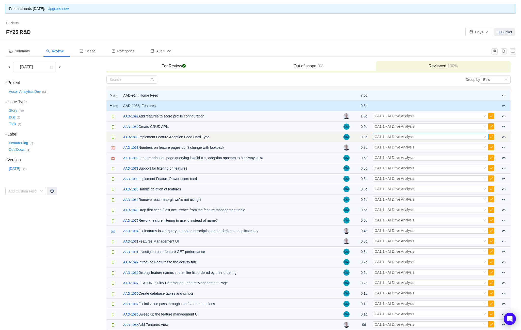
scroll to position [78, 0]
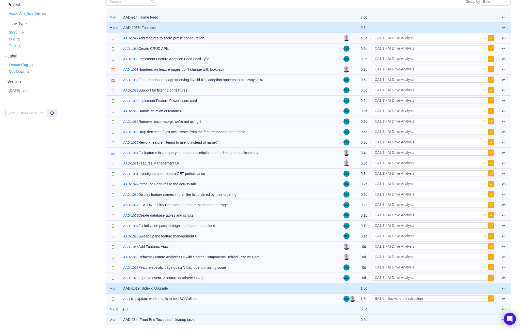
click at [110, 28] on span "expand" at bounding box center [111, 28] width 4 height 4
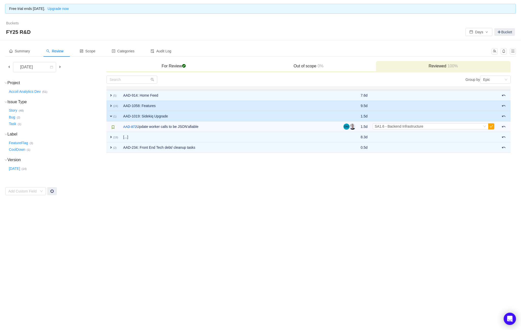
scroll to position [0, 0]
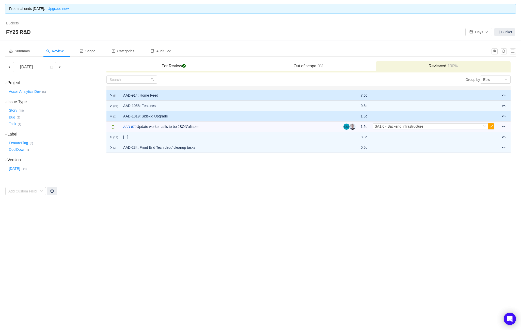
click at [110, 95] on span "expand" at bounding box center [111, 95] width 4 height 4
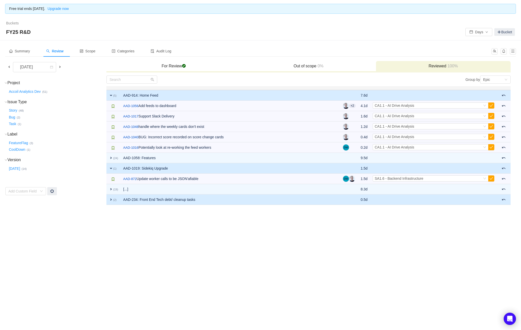
drag, startPoint x: 110, startPoint y: 200, endPoint x: 127, endPoint y: 199, distance: 17.1
click at [110, 194] on span "expand" at bounding box center [111, 199] width 4 height 4
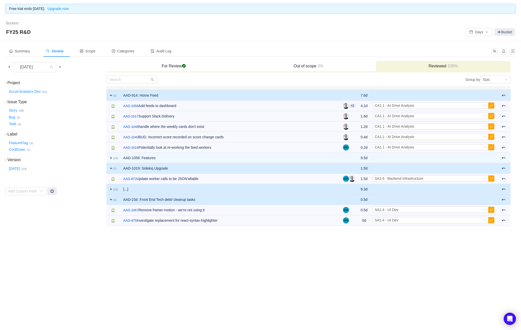
click at [112, 188] on span "expand" at bounding box center [111, 189] width 4 height 4
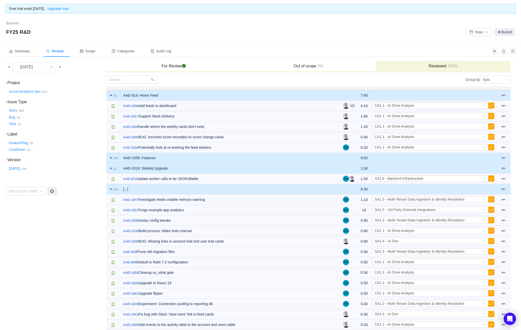
click at [187, 158] on td "AAD-1058: Features" at bounding box center [231, 158] width 220 height 10
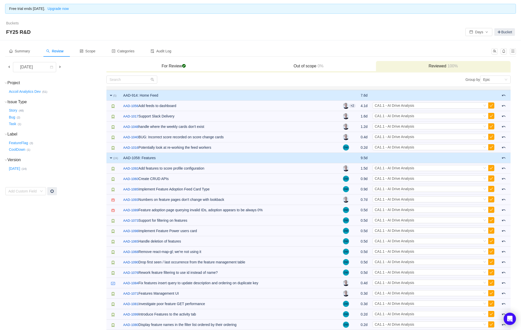
click at [187, 158] on td "AAD-1058: Features" at bounding box center [231, 158] width 220 height 10
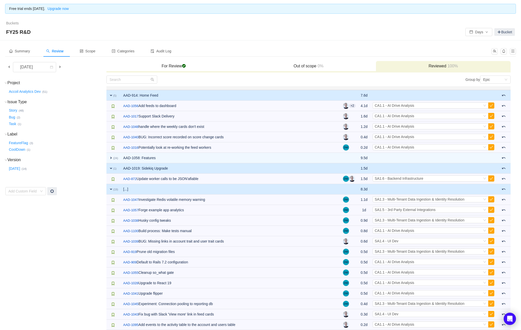
click at [8, 66] on span at bounding box center [9, 67] width 4 height 4
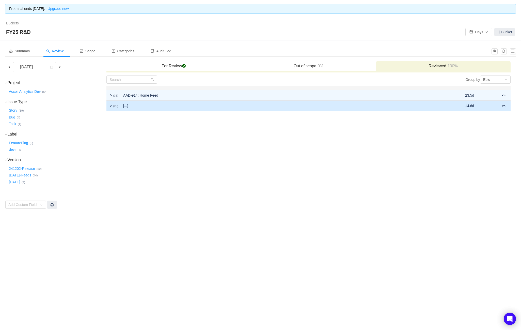
click at [116, 107] on small "(26)" at bounding box center [115, 105] width 5 height 3
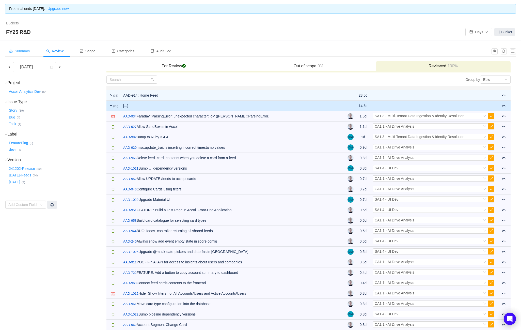
click at [33, 50] on div "Summary" at bounding box center [19, 50] width 29 height 11
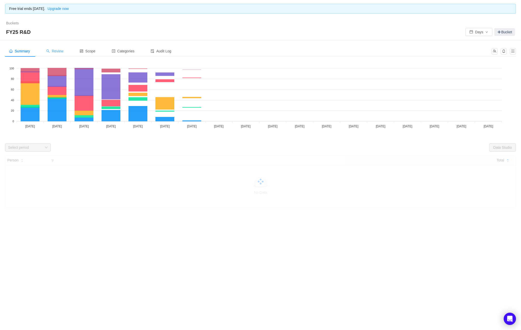
click at [62, 55] on div "Review" at bounding box center [54, 50] width 25 height 11
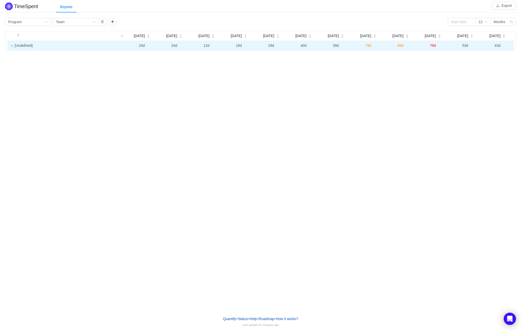
click at [13, 47] on icon "icon: right" at bounding box center [12, 45] width 3 height 3
click at [37, 20] on div "Group by Program" at bounding box center [26, 22] width 36 height 8
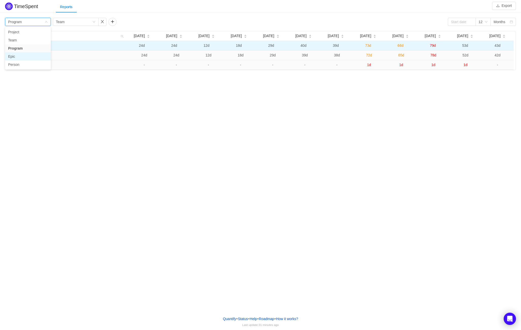
click at [19, 57] on li "Epic" at bounding box center [28, 56] width 46 height 8
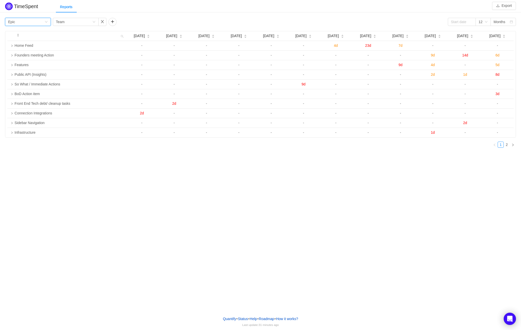
click at [35, 26] on div "Group by Epic Group by Team 12 Months [DATE] [DATE] [DATE] [DATE] [DATE] [DATE]…" at bounding box center [260, 85] width 511 height 134
click at [36, 23] on div "Group by Epic" at bounding box center [26, 22] width 36 height 8
click at [33, 32] on li "Project" at bounding box center [28, 32] width 46 height 8
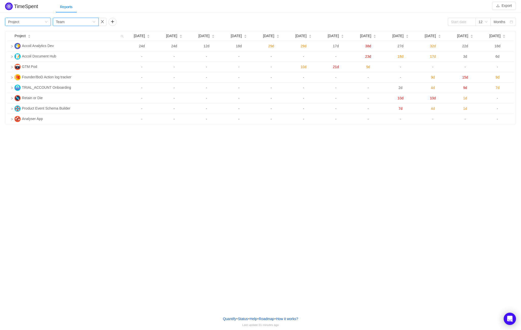
click at [63, 21] on div "Team" at bounding box center [60, 22] width 9 height 8
click at [68, 47] on li "Program" at bounding box center [76, 48] width 46 height 8
click at [42, 24] on div "Group by Project" at bounding box center [26, 22] width 36 height 8
click at [30, 48] on li "Program" at bounding box center [28, 48] width 46 height 8
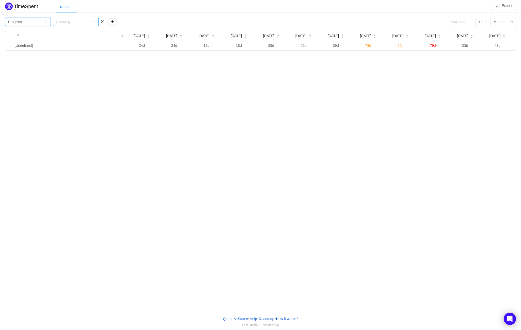
click at [83, 21] on div "Group by" at bounding box center [73, 21] width 34 height 5
click at [83, 56] on li "Epic" at bounding box center [76, 56] width 46 height 8
click at [460, 20] on input at bounding box center [462, 22] width 28 height 8
drag, startPoint x: 228, startPoint y: 128, endPoint x: 233, endPoint y: 120, distance: 9.0
click at [228, 127] on div "TimeSpent Export Reports Group by Program Group by Epic 12 Months [DATE] [DATE]…" at bounding box center [260, 156] width 521 height 312
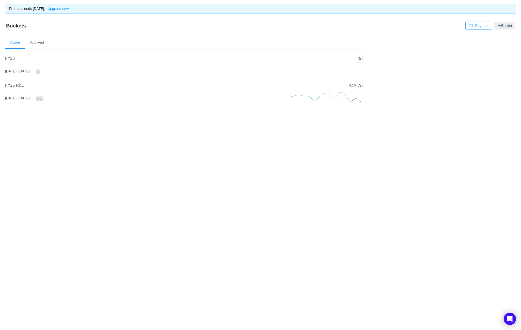
click at [474, 24] on button "Days" at bounding box center [479, 26] width 27 height 8
click at [245, 98] on div "FY25 R&D [DATE] - [DATE]" at bounding box center [140, 94] width 271 height 24
click at [19, 84] on span "FY25 R&D" at bounding box center [14, 85] width 19 height 4
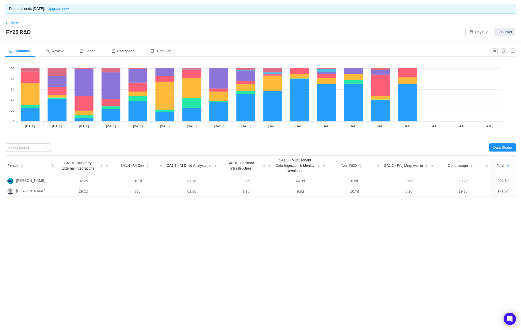
click at [13, 23] on link "Buckets" at bounding box center [12, 23] width 13 height 4
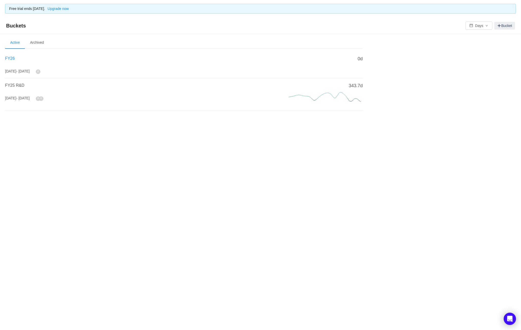
click at [8, 57] on span "FY26" at bounding box center [10, 58] width 10 height 4
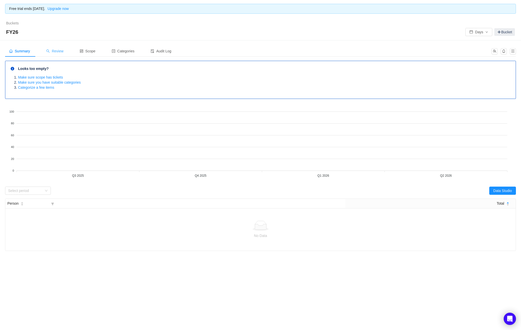
click at [60, 53] on span "Review" at bounding box center [54, 51] width 17 height 4
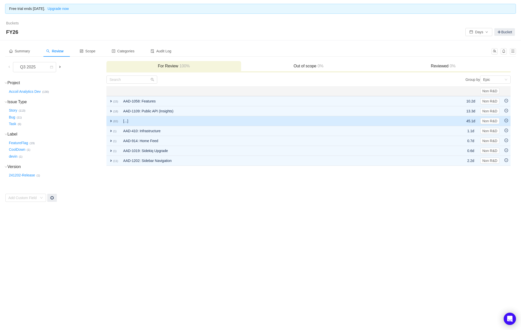
click at [111, 120] on span "expand" at bounding box center [111, 121] width 4 height 4
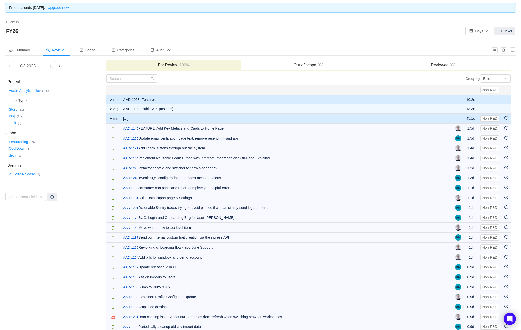
scroll to position [1, 0]
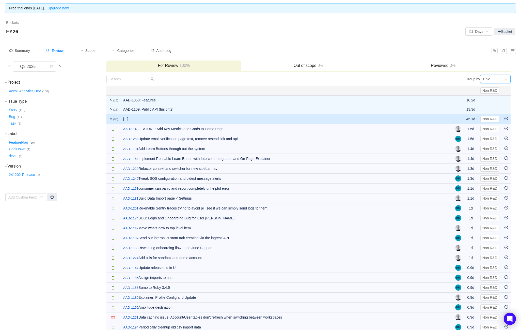
click at [489, 79] on div "Epic" at bounding box center [486, 79] width 7 height 8
click at [308, 89] on th at bounding box center [287, 91] width 332 height 10
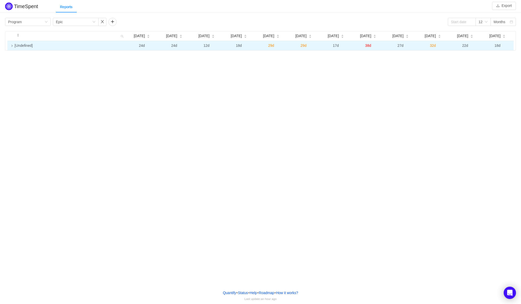
click at [10, 48] on td at bounding box center [9, 45] width 5 height 9
click at [12, 47] on icon "icon: loading" at bounding box center [12, 46] width 4 height 4
